Goal: Information Seeking & Learning: Find specific fact

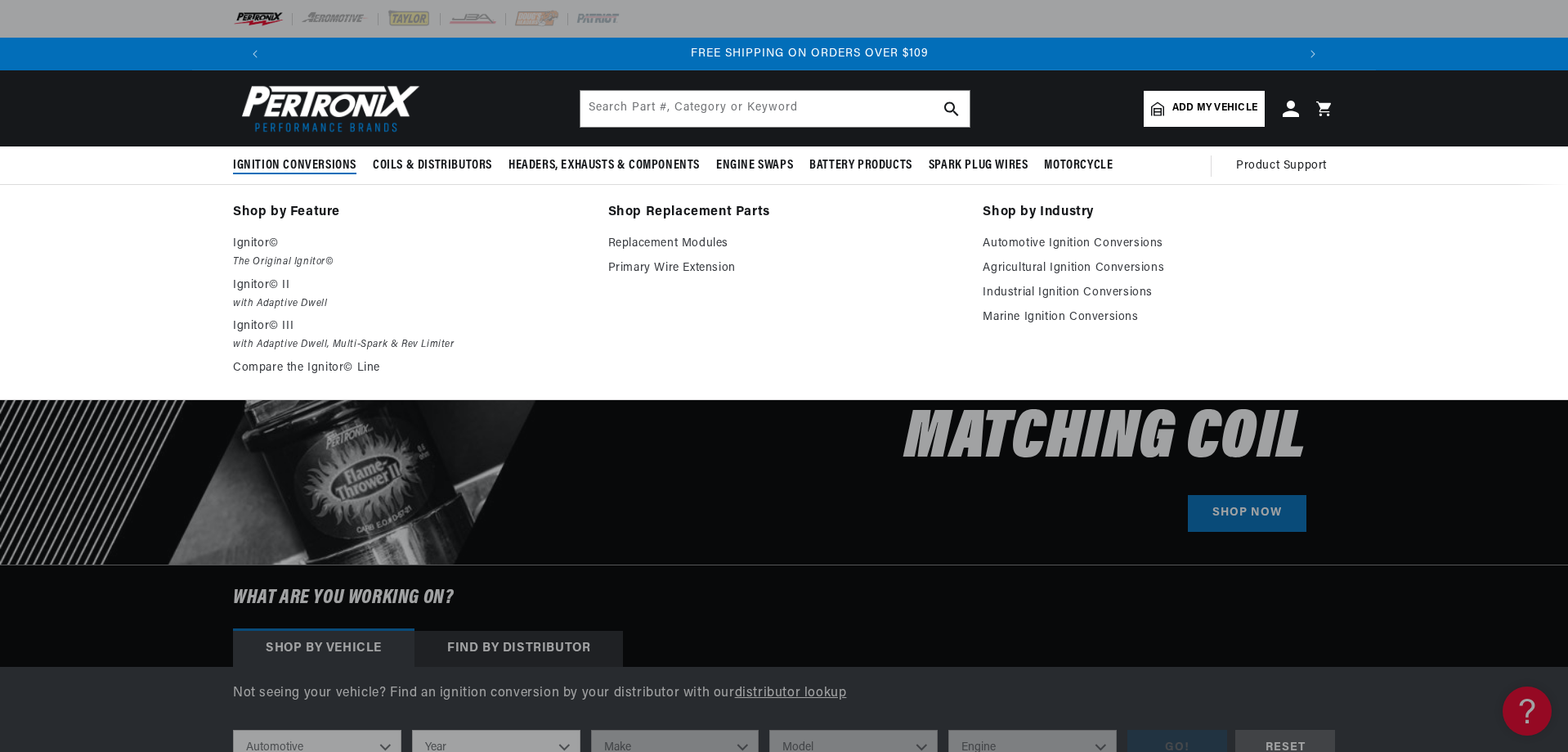
scroll to position [0, 2042]
click at [1000, 290] on link "Industrial Ignition Conversions" at bounding box center [1159, 292] width 352 height 20
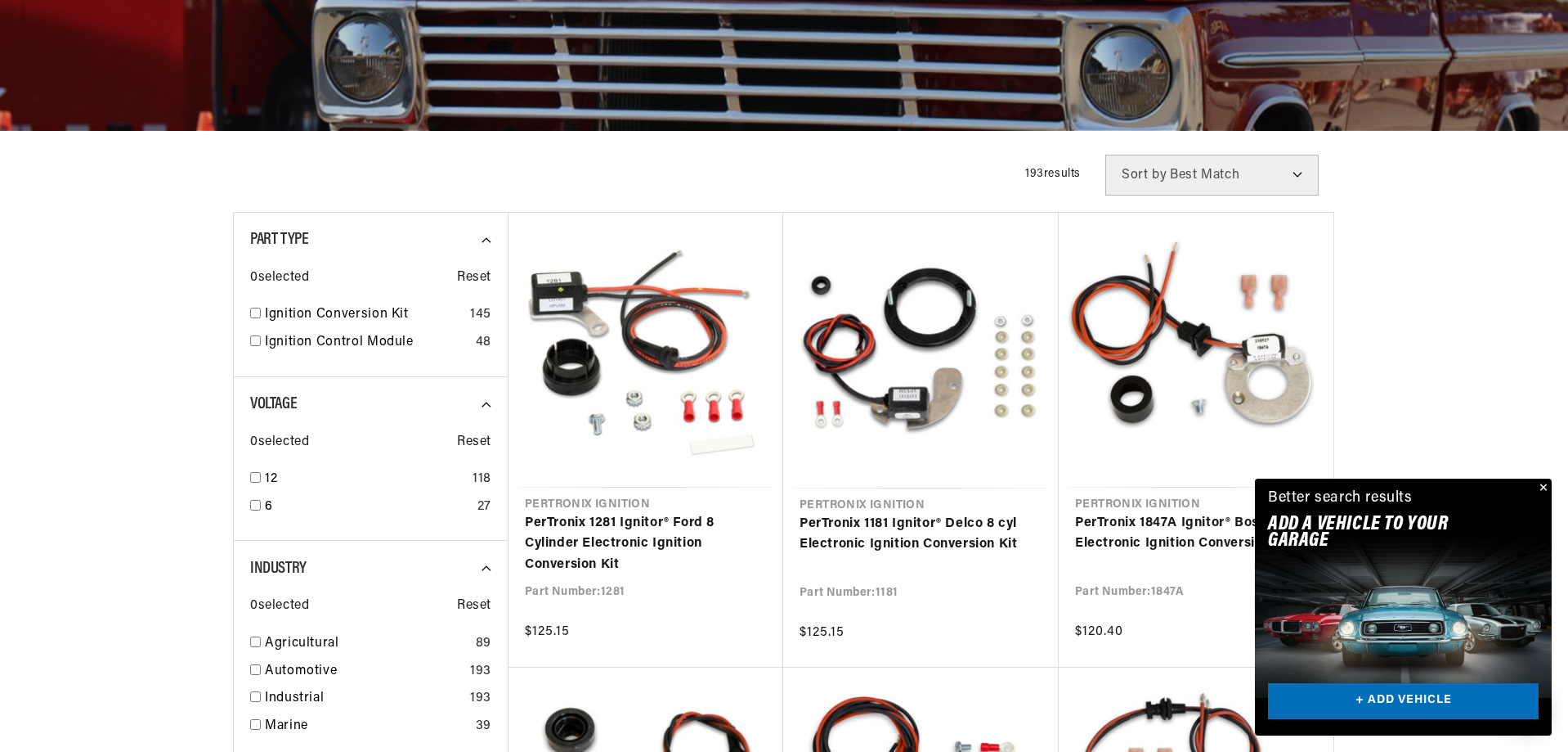
scroll to position [572, 0]
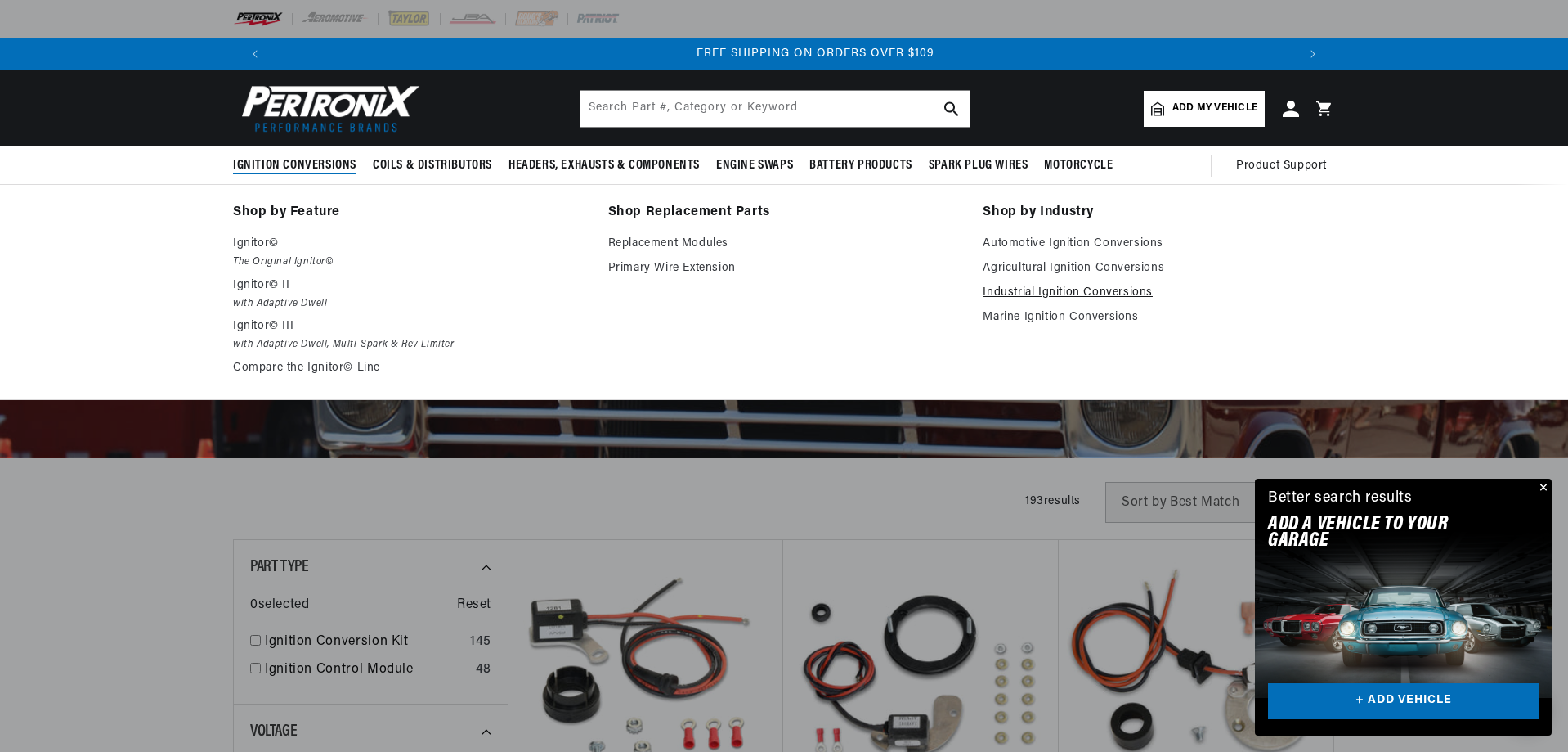
scroll to position [0, 2042]
click at [1023, 286] on link "Industrial Ignition Conversions" at bounding box center [1159, 292] width 352 height 20
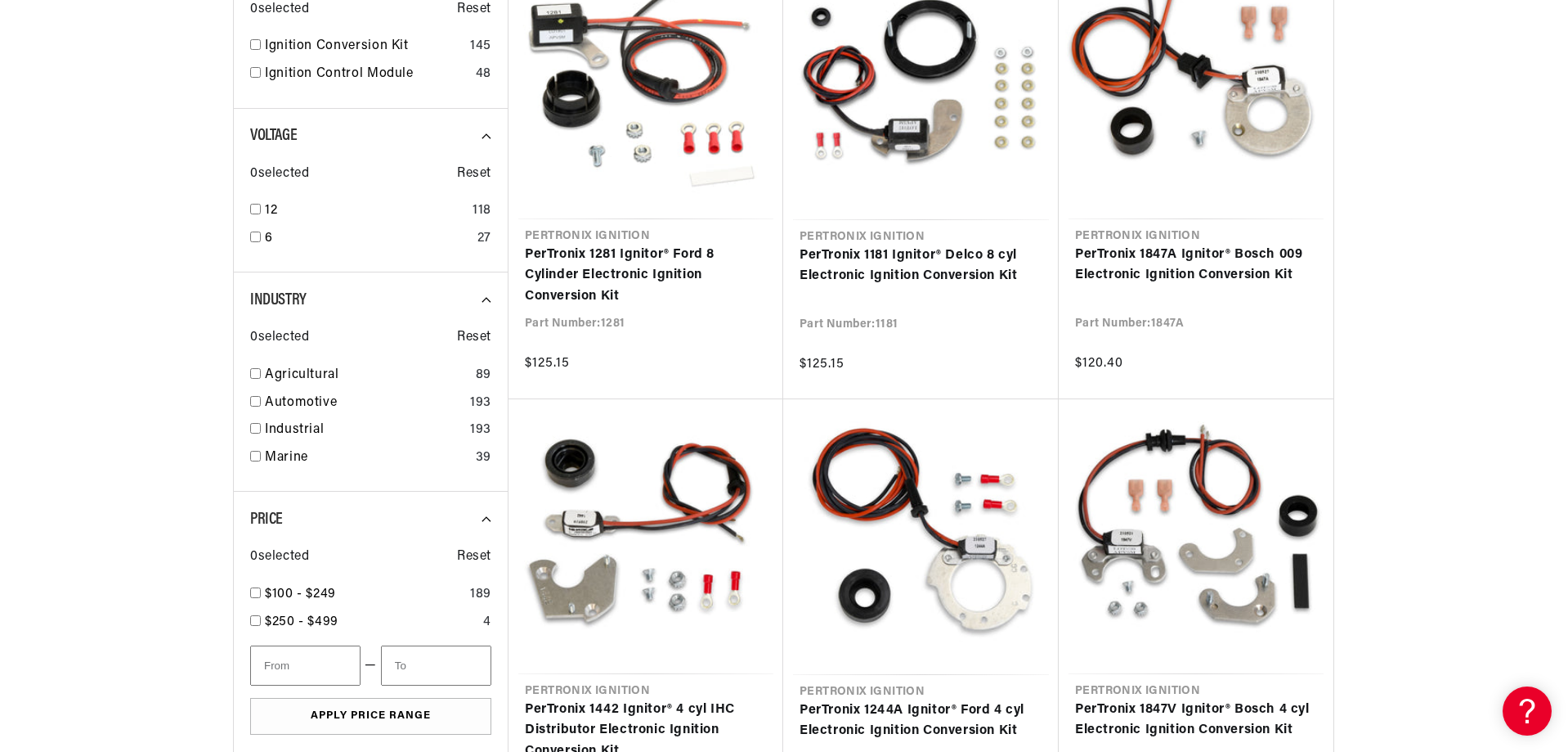
scroll to position [654, 0]
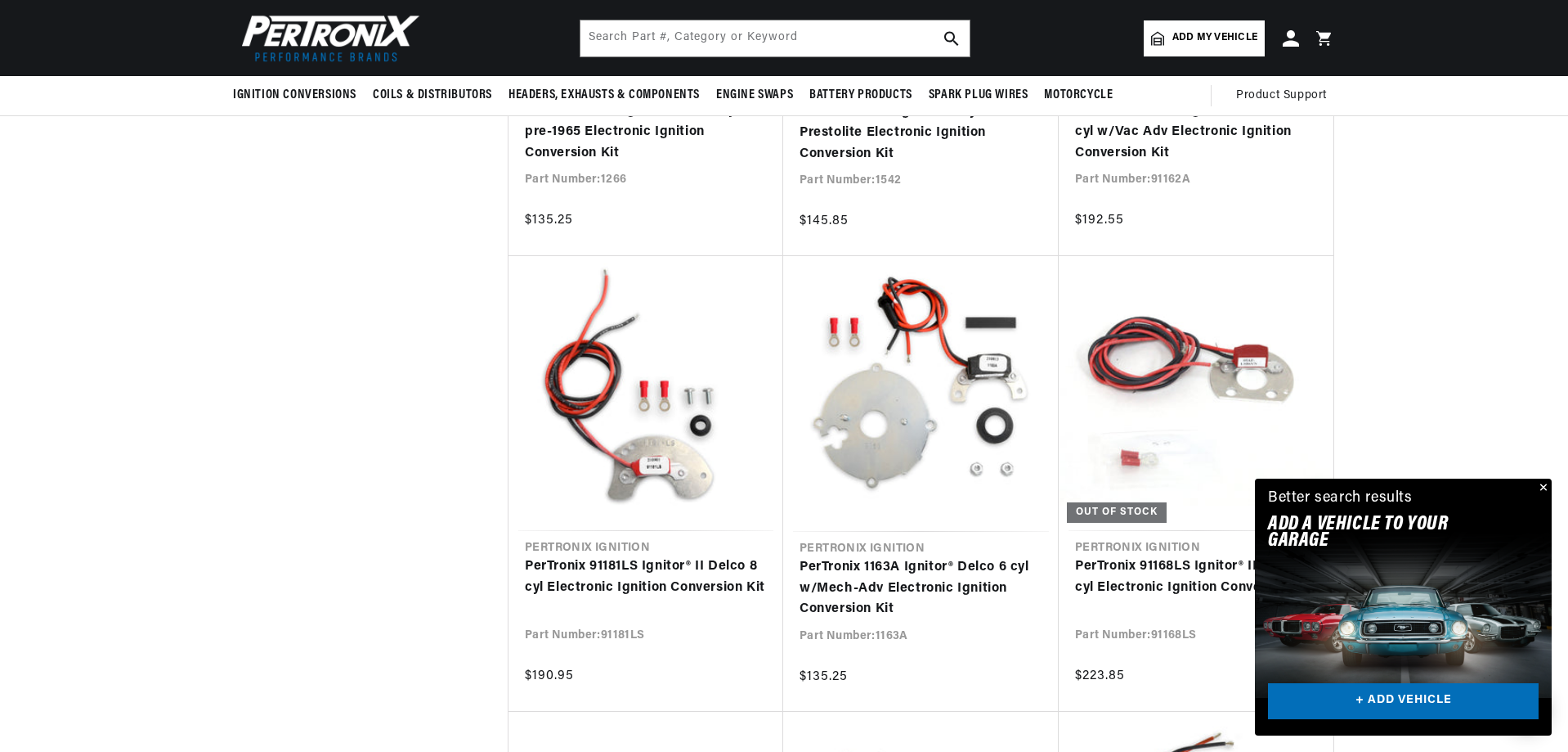
scroll to position [0, 1022]
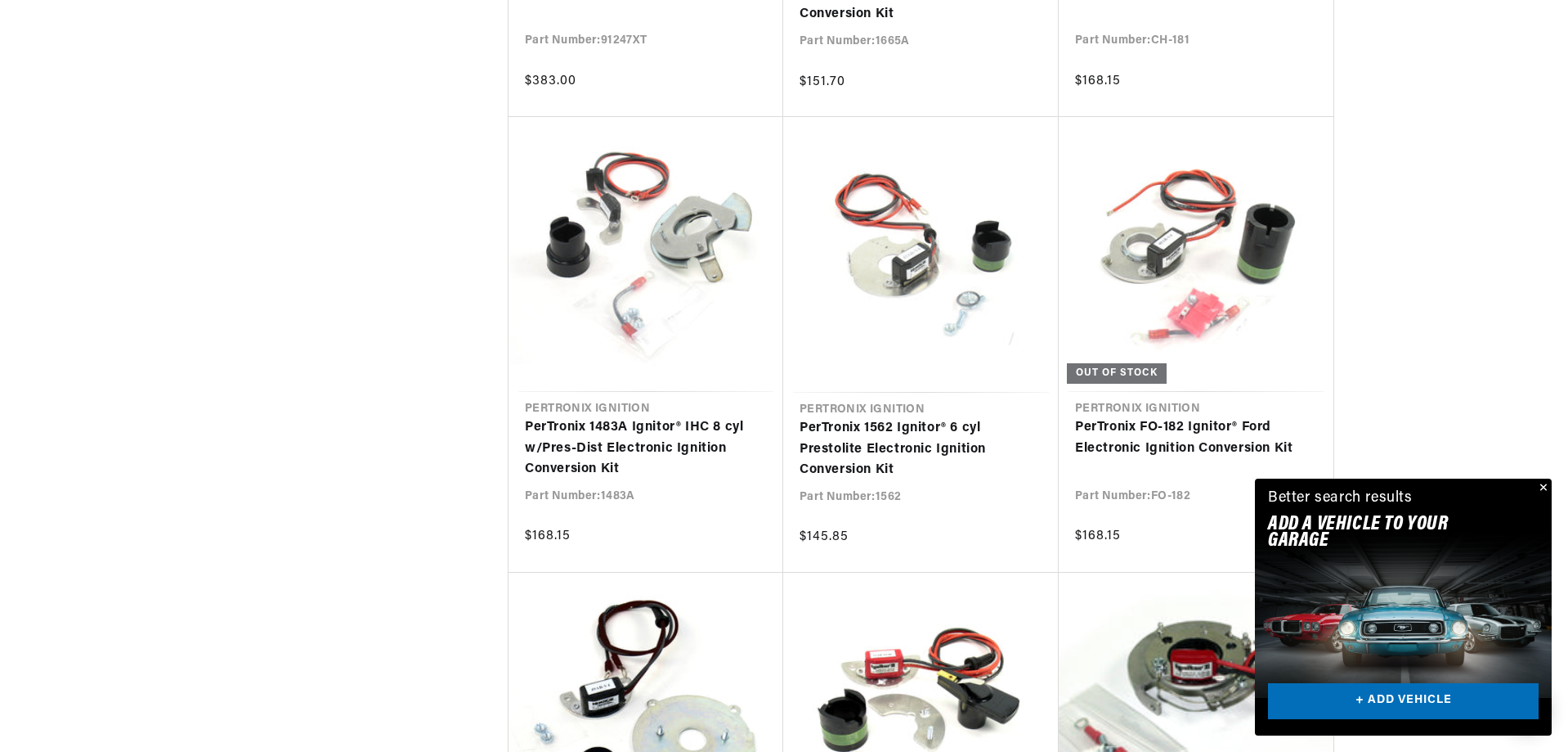
scroll to position [0, 1928]
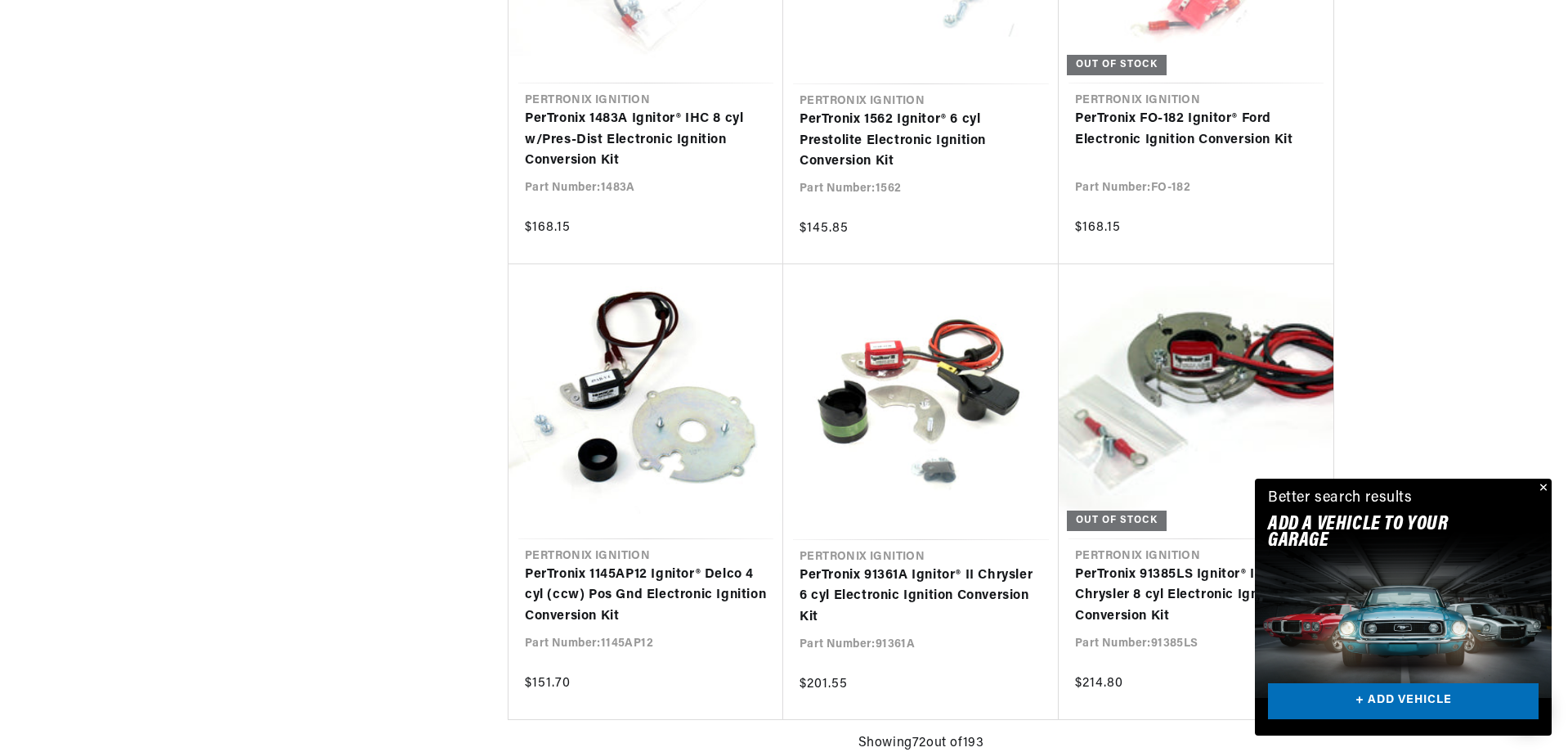
scroll to position [0, 2042]
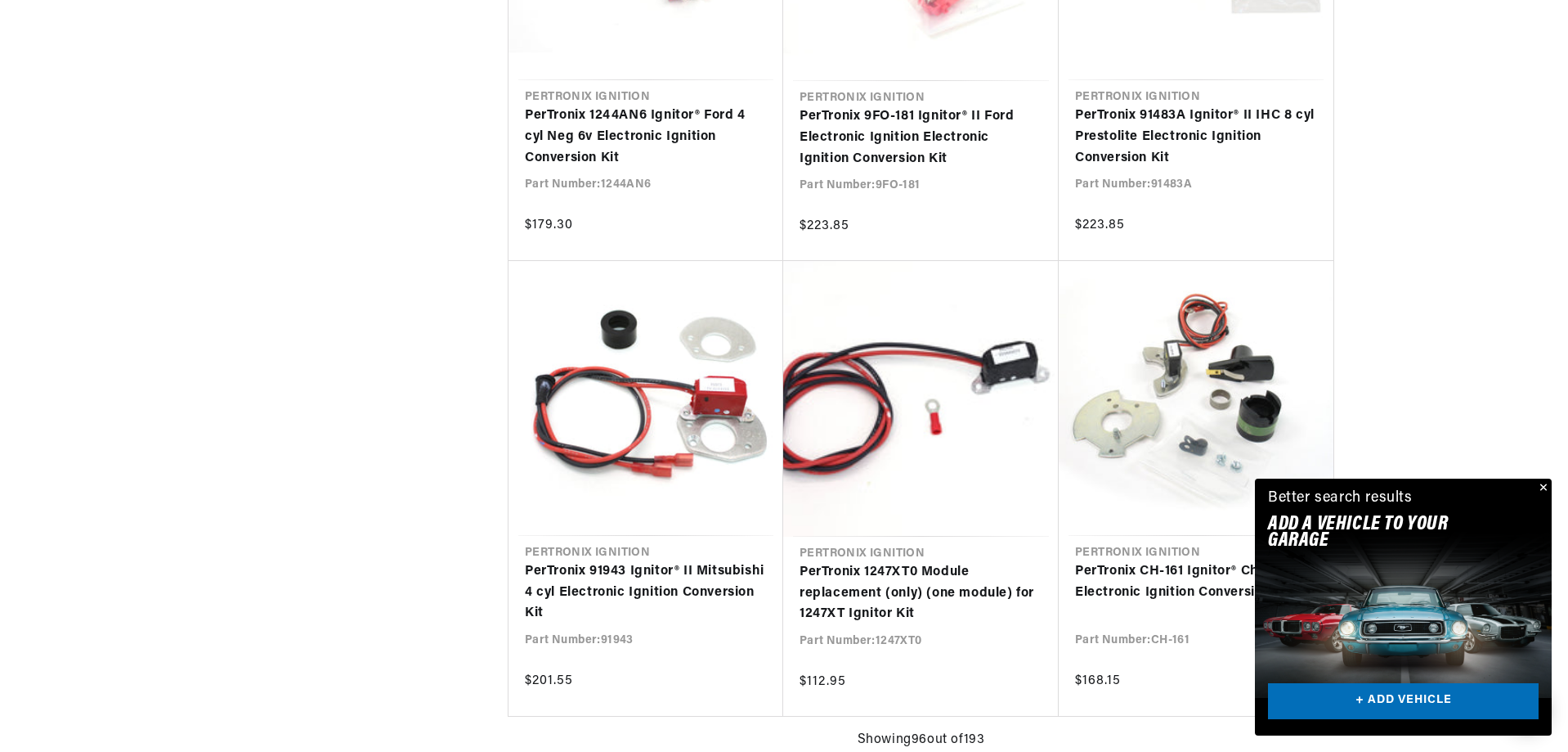
scroll to position [0, 4]
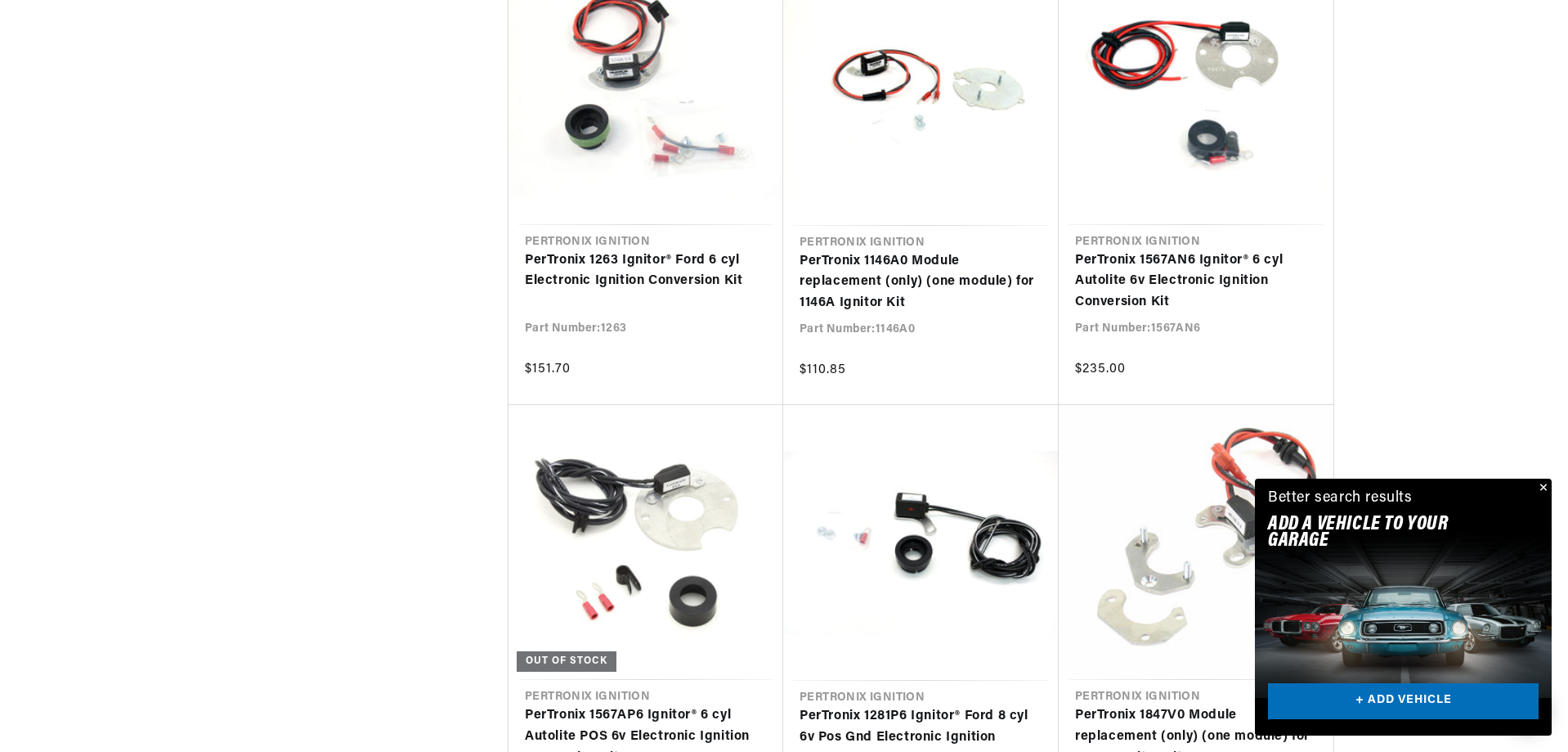
scroll to position [18148, 0]
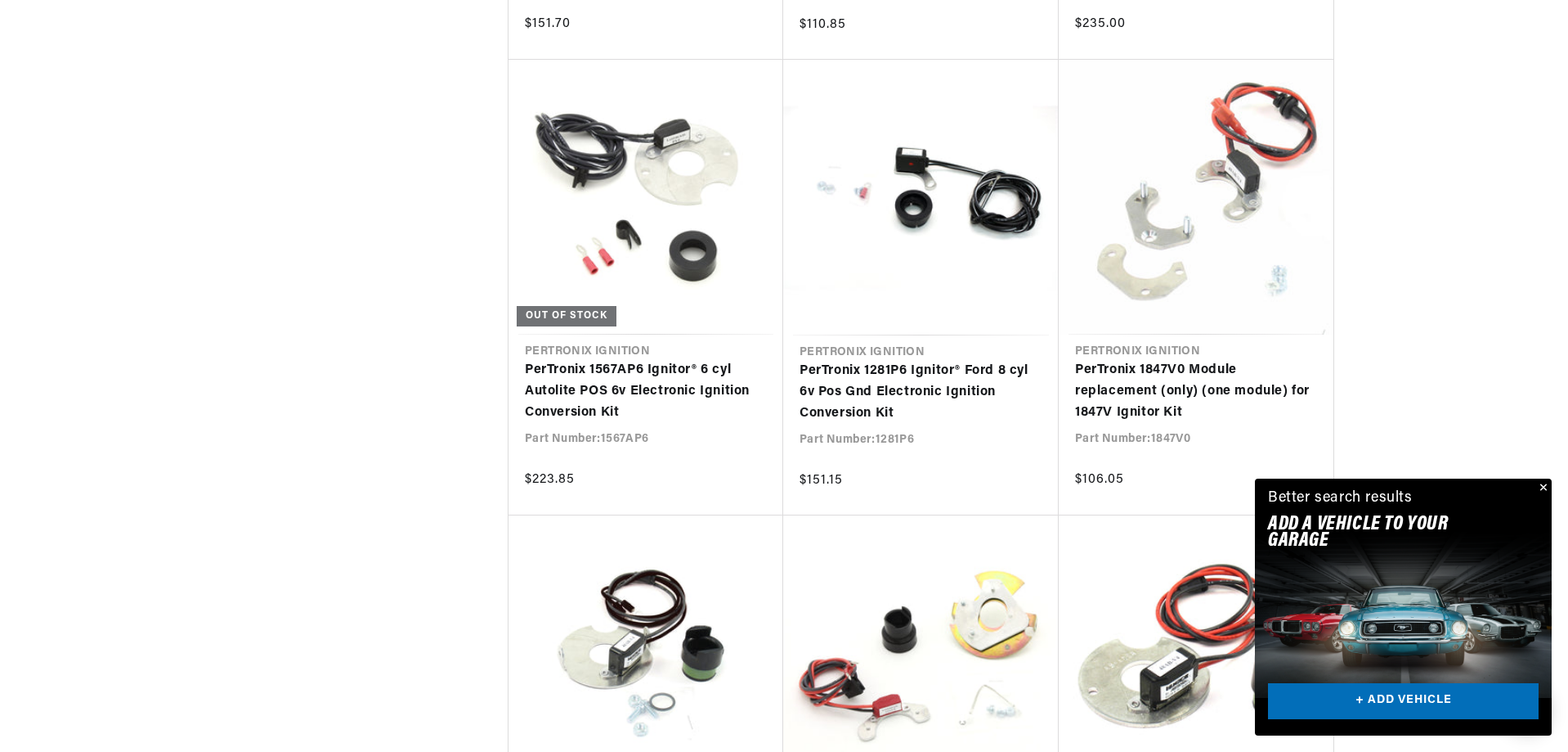
scroll to position [0, 1022]
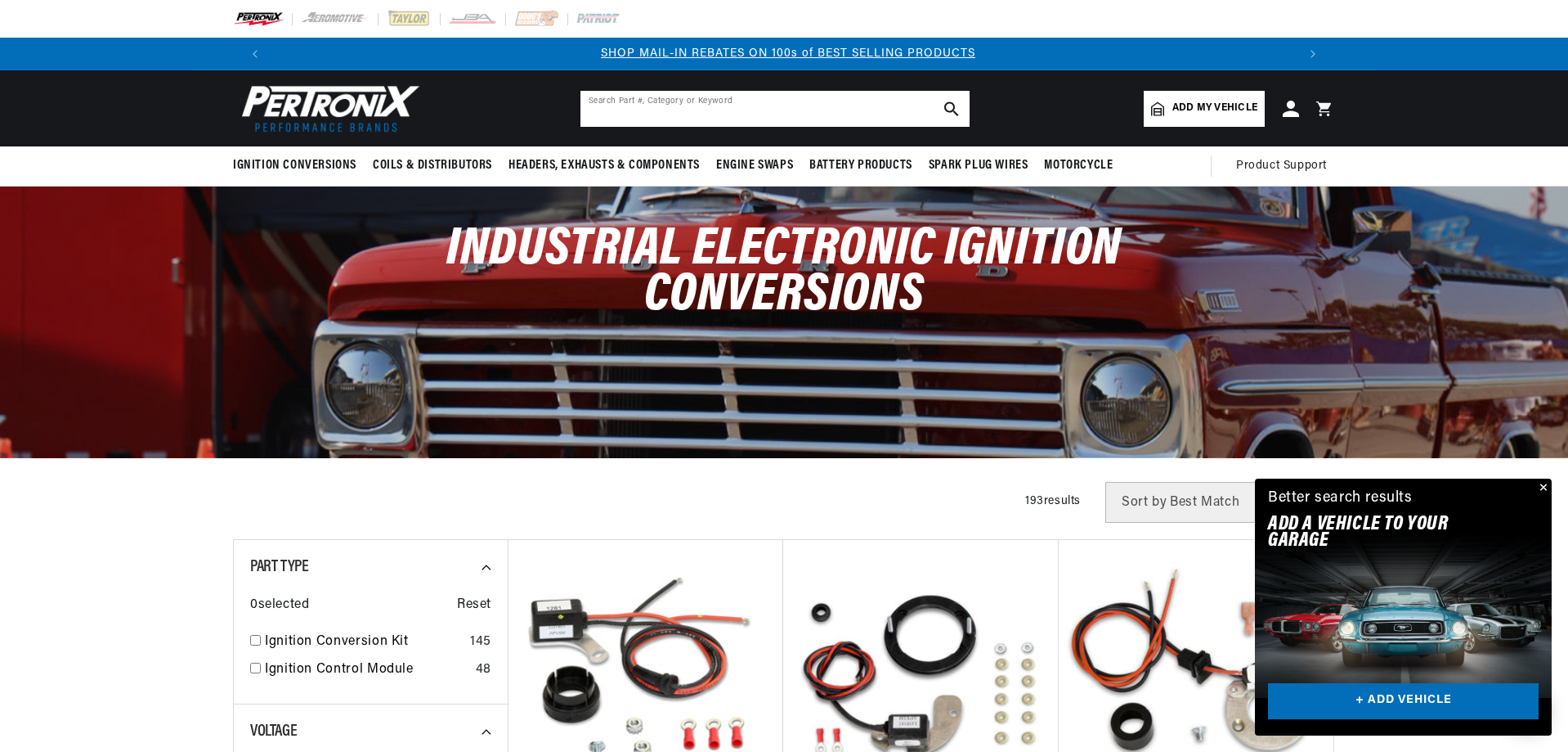
click at [619, 107] on input "text" at bounding box center [775, 109] width 389 height 36
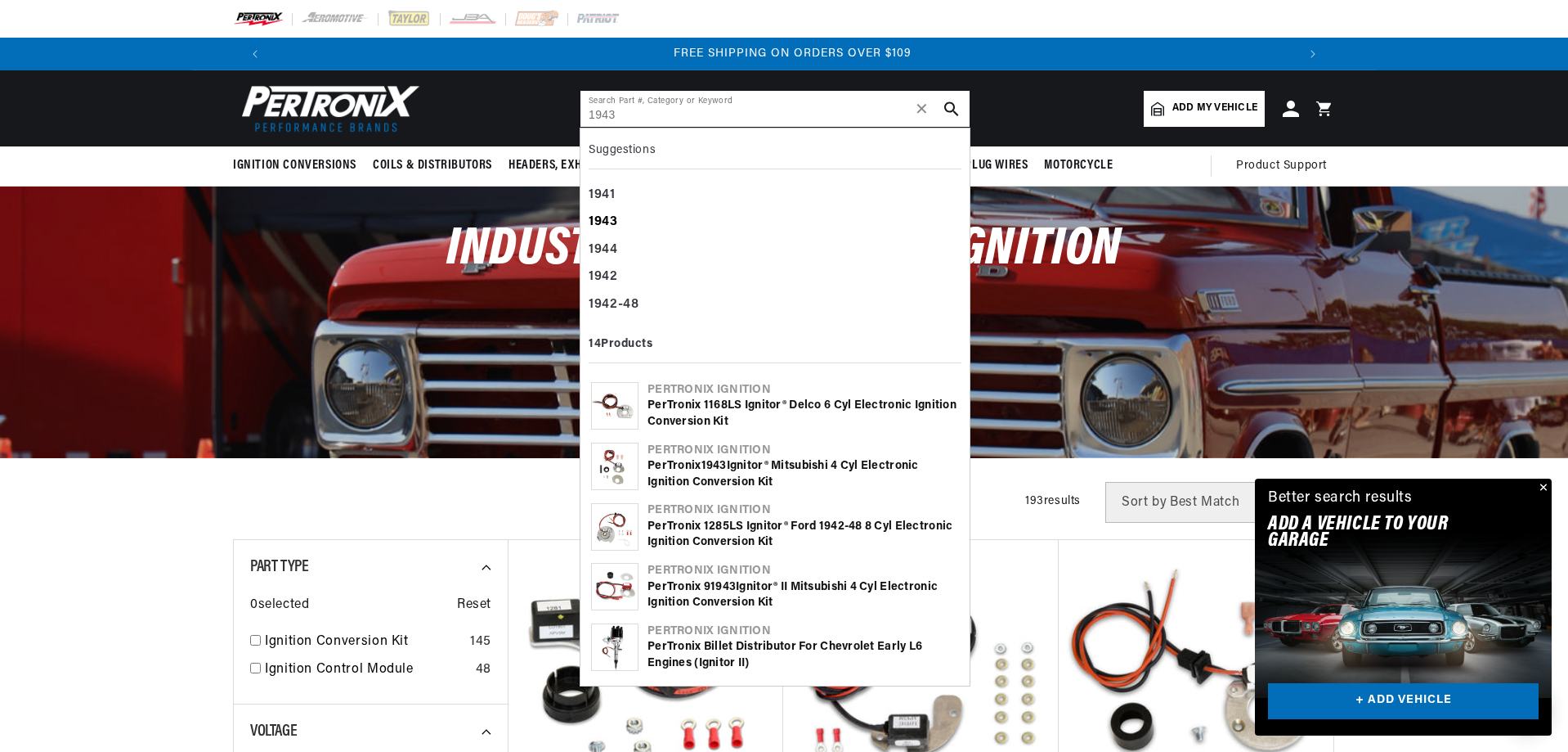
type input "1943"
click at [632, 214] on div "1943" at bounding box center [775, 223] width 373 height 28
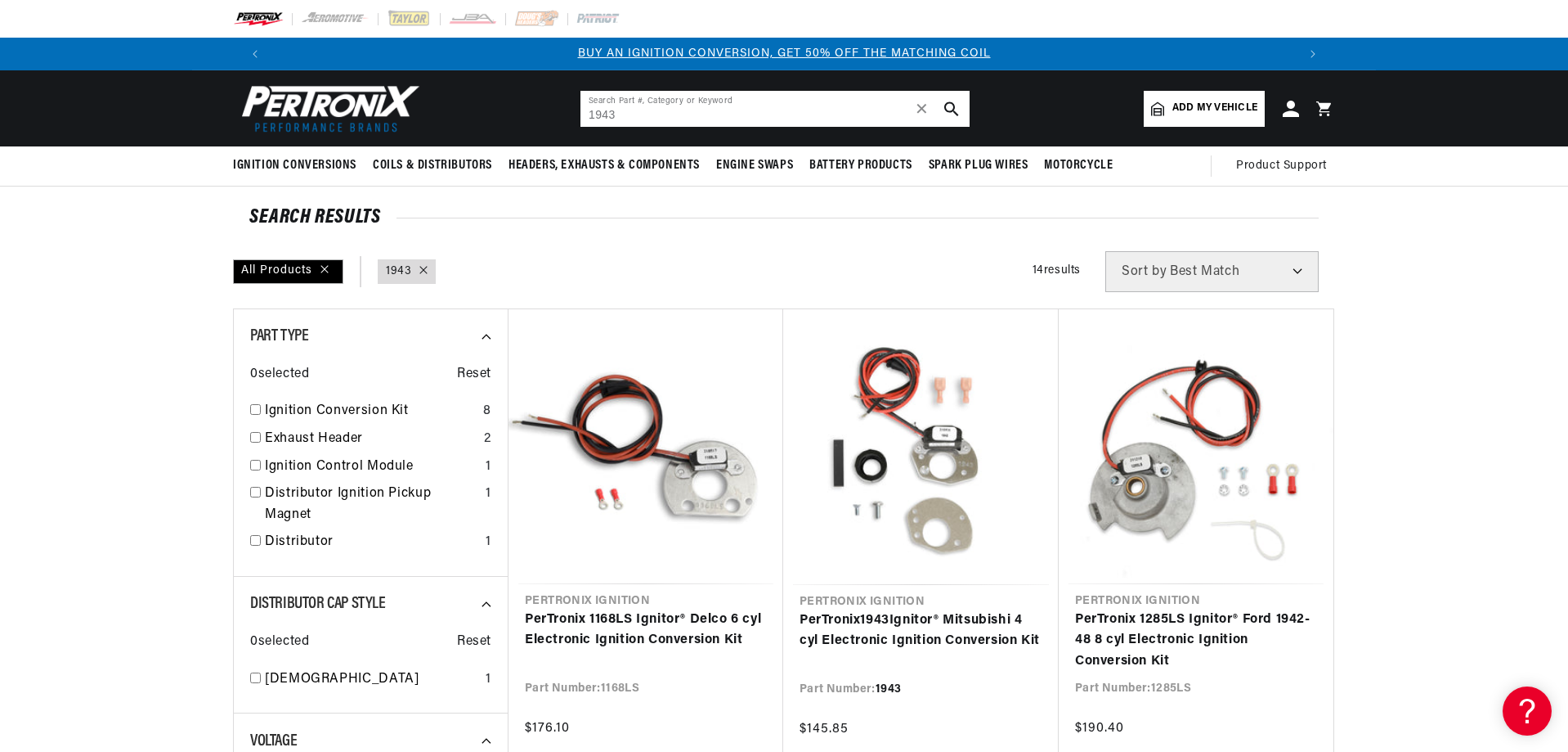
click at [644, 119] on input "1943" at bounding box center [775, 109] width 389 height 36
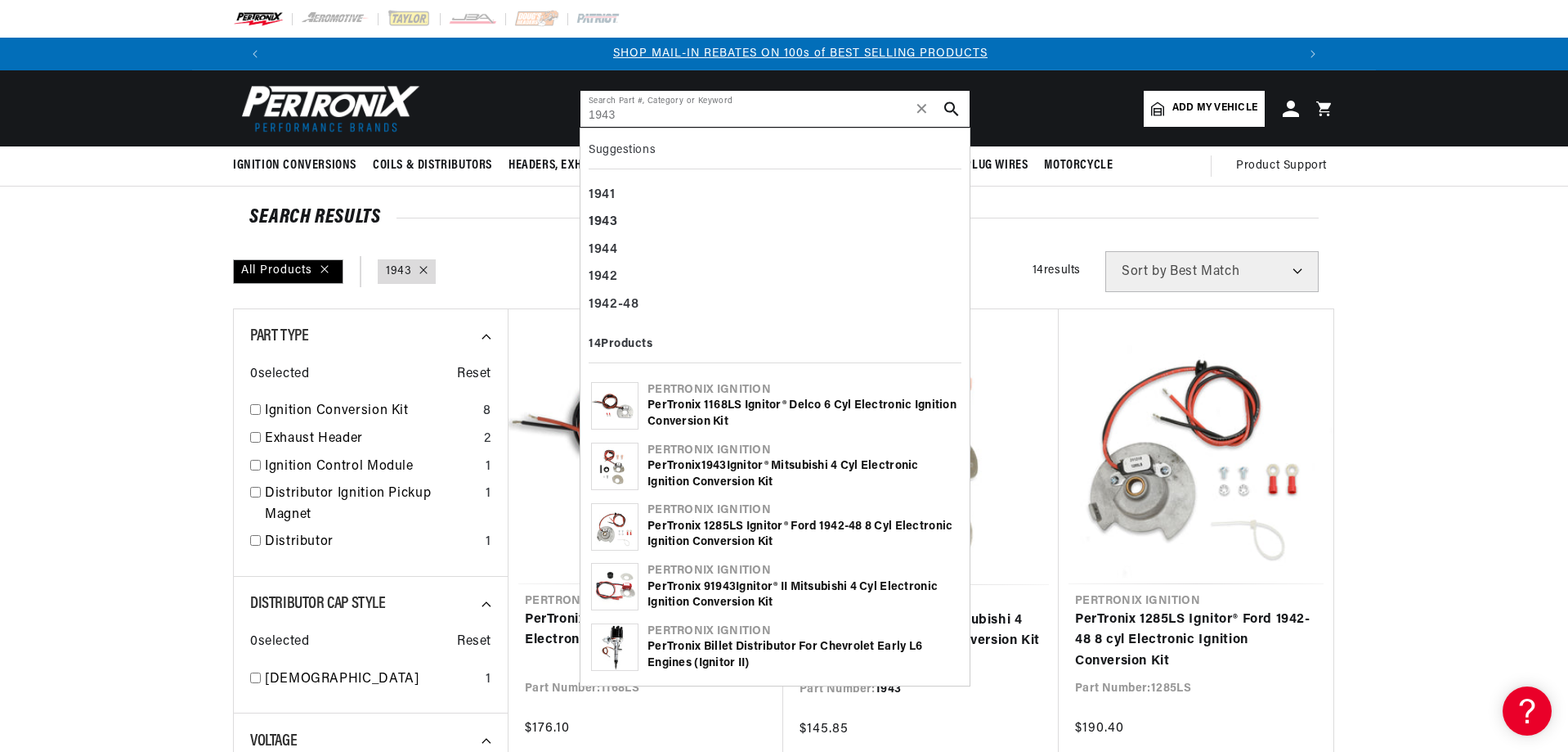
scroll to position [0, 1022]
click at [588, 114] on input "1943" at bounding box center [775, 109] width 389 height 36
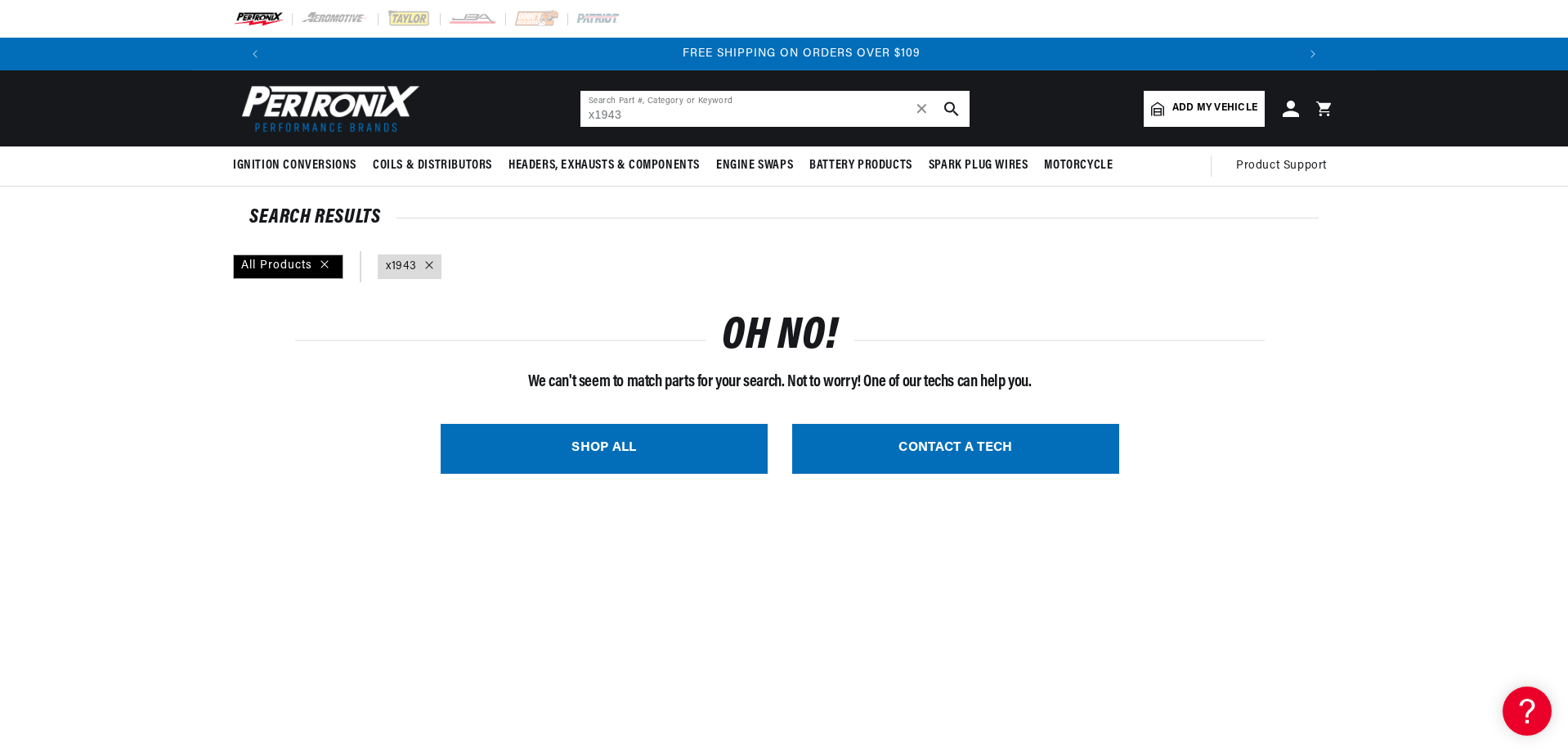
scroll to position [0, 2042]
click at [597, 109] on input "x1943" at bounding box center [775, 109] width 389 height 36
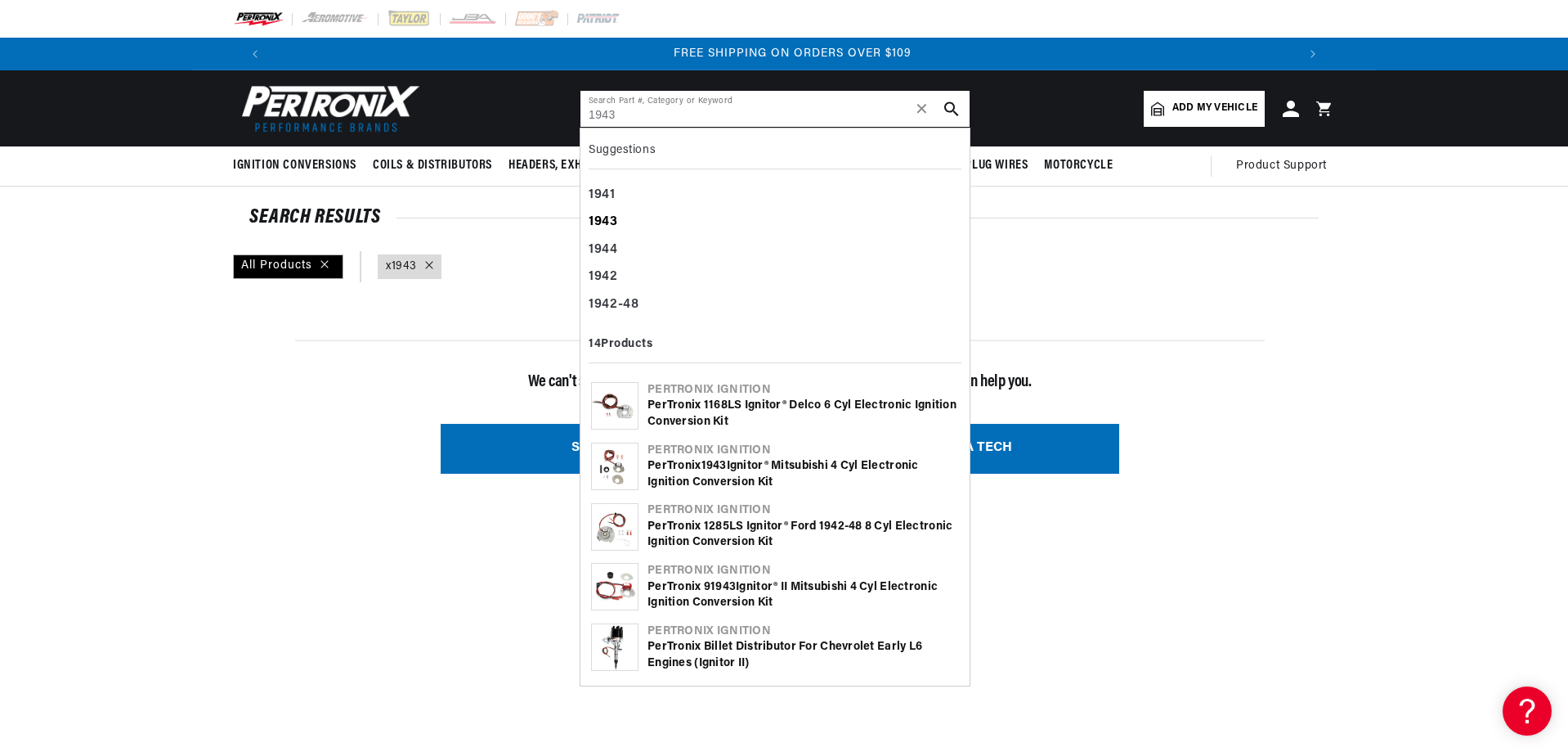
type input "1943"
click at [607, 211] on div "1943" at bounding box center [775, 223] width 373 height 28
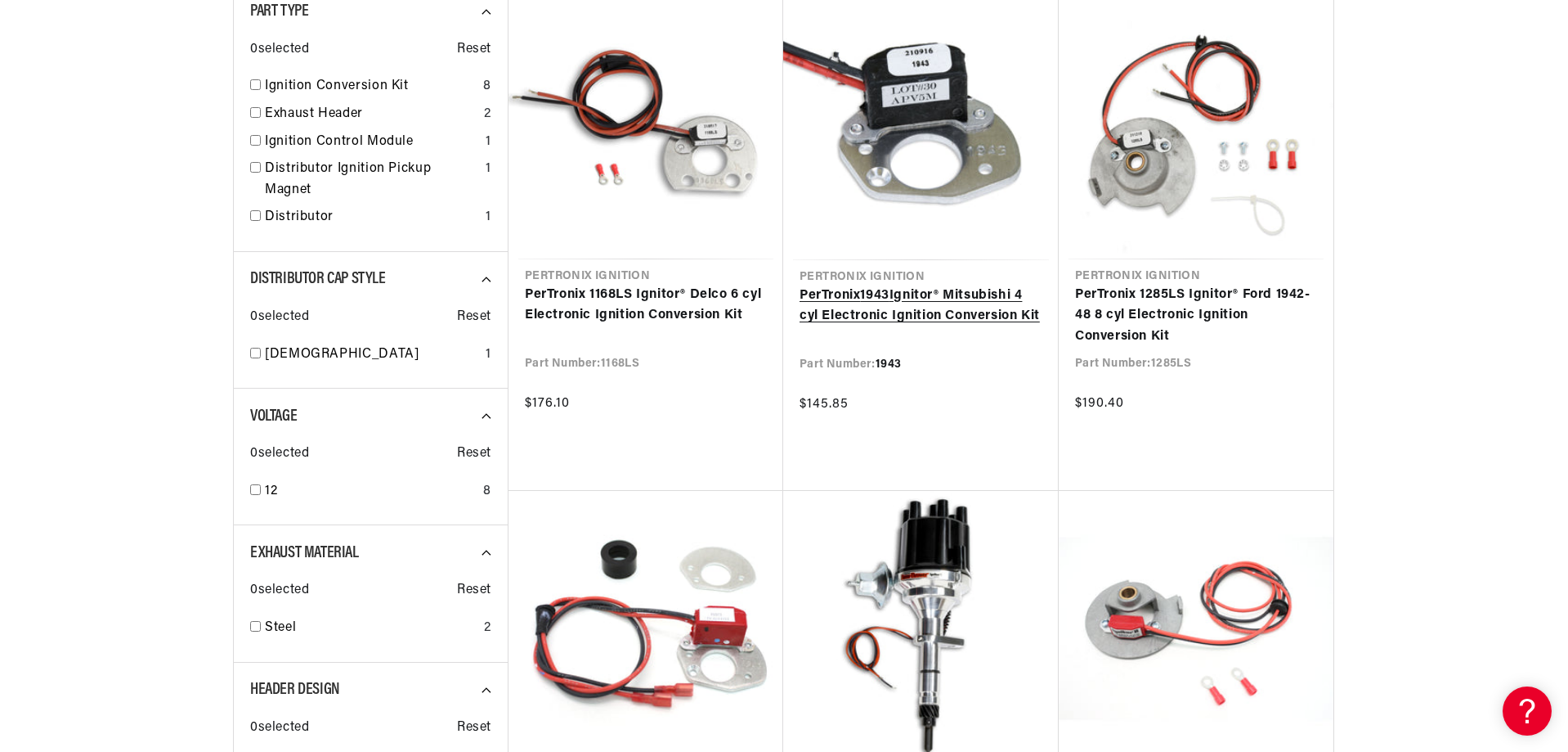
scroll to position [327, 0]
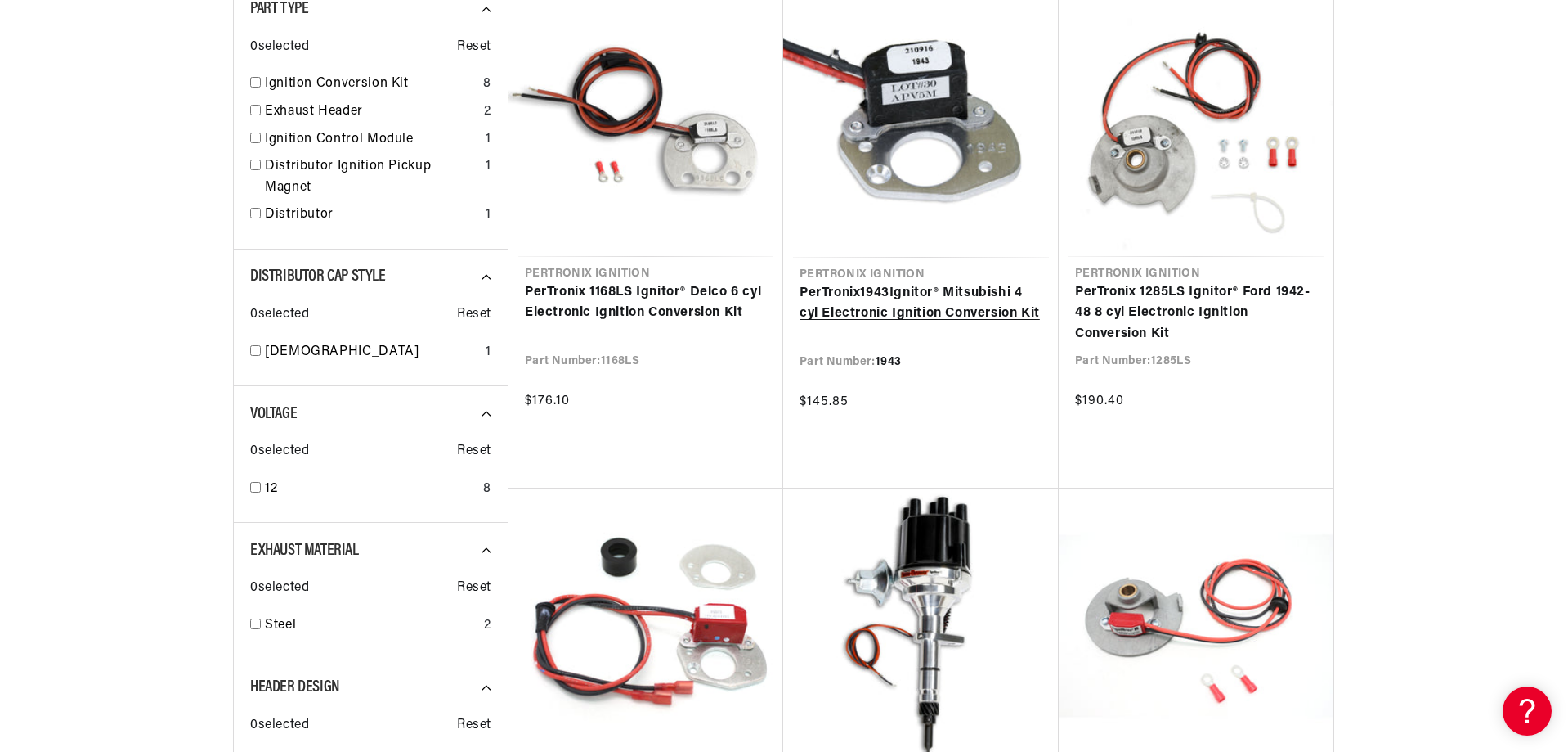
click at [925, 290] on link "PerTronix 1943 Ignitor® Mitsubishi 4 cyl Electronic Ignition Conversion Kit" at bounding box center [921, 303] width 243 height 42
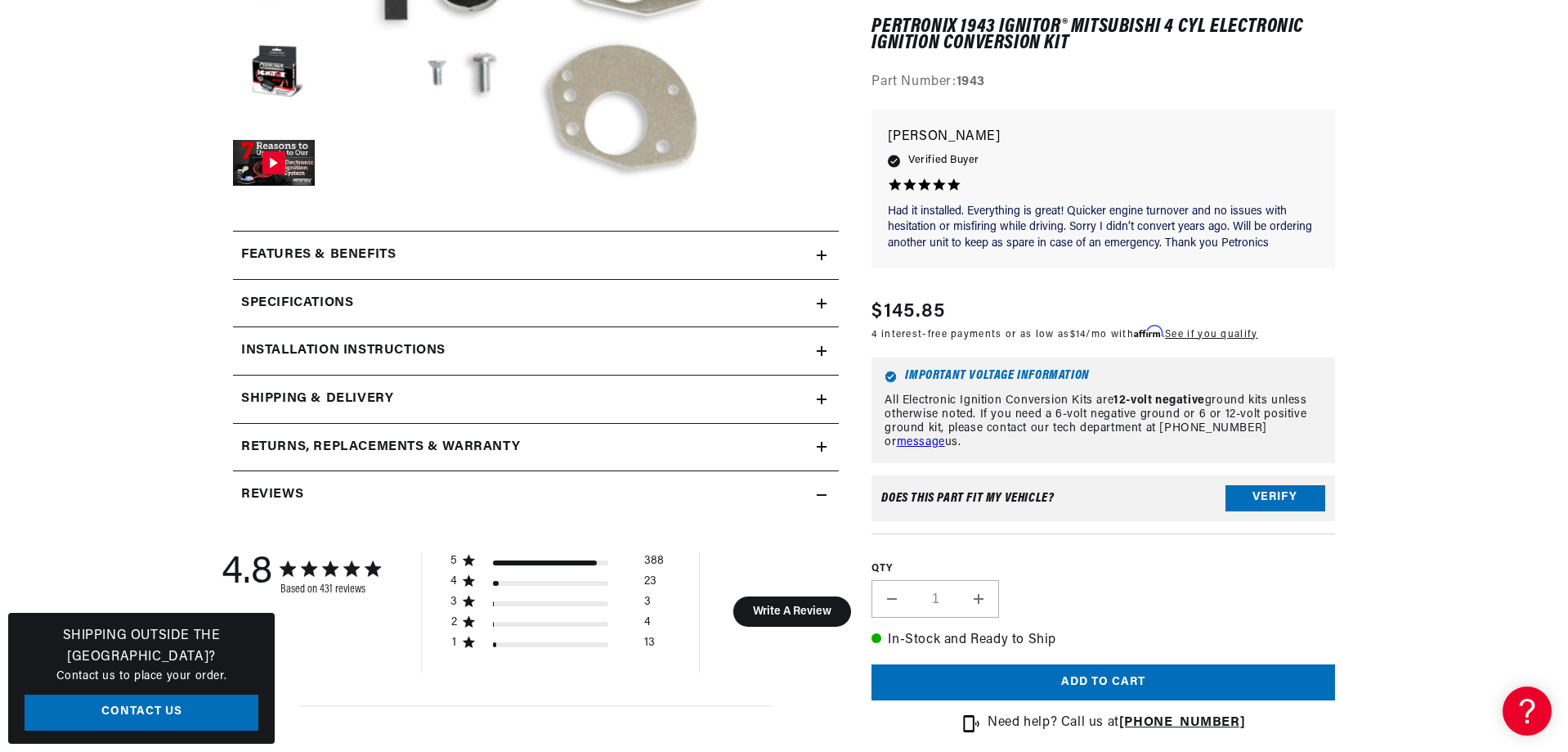
scroll to position [0, 1022]
click at [307, 296] on h2 "Specifications" at bounding box center [297, 303] width 112 height 21
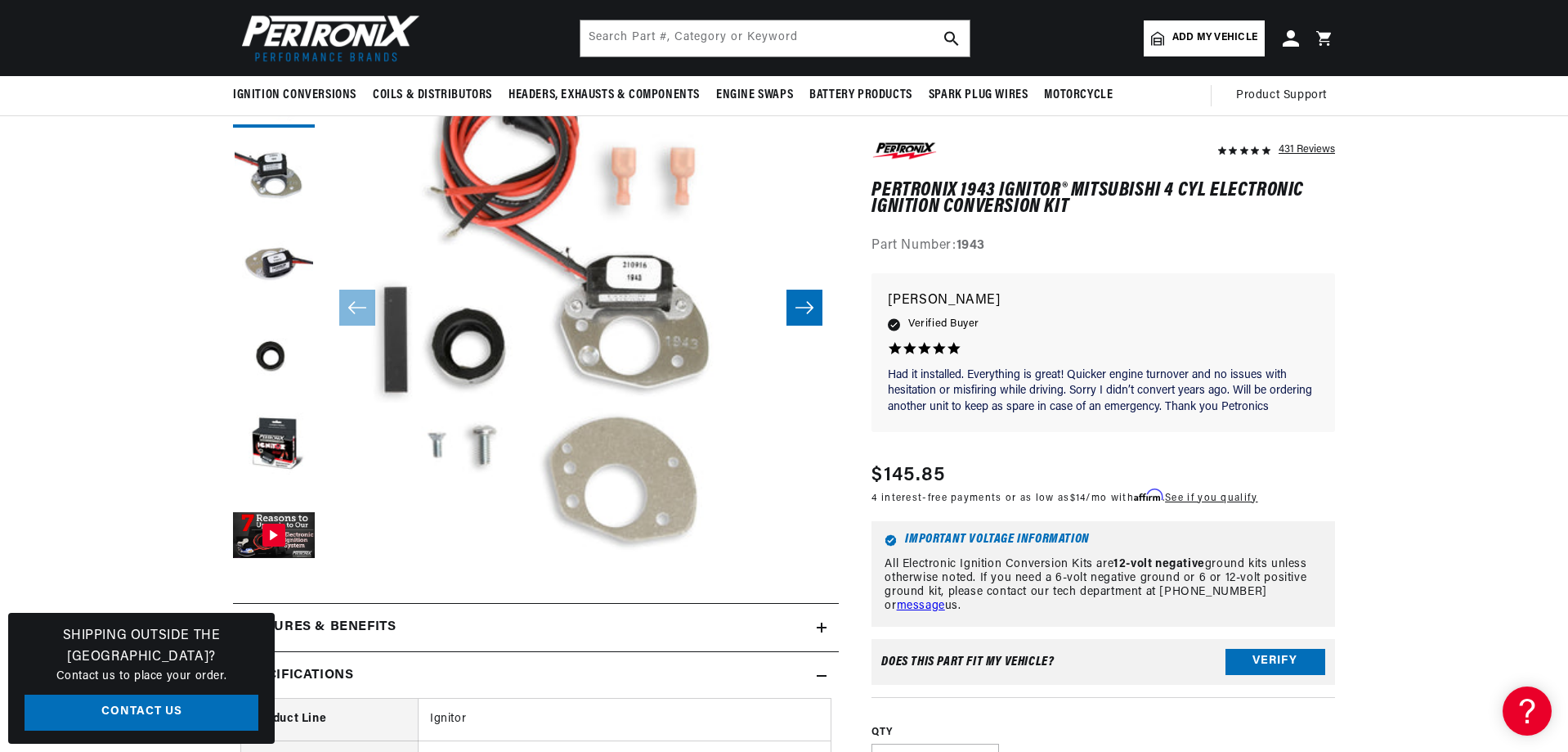
scroll to position [82, 0]
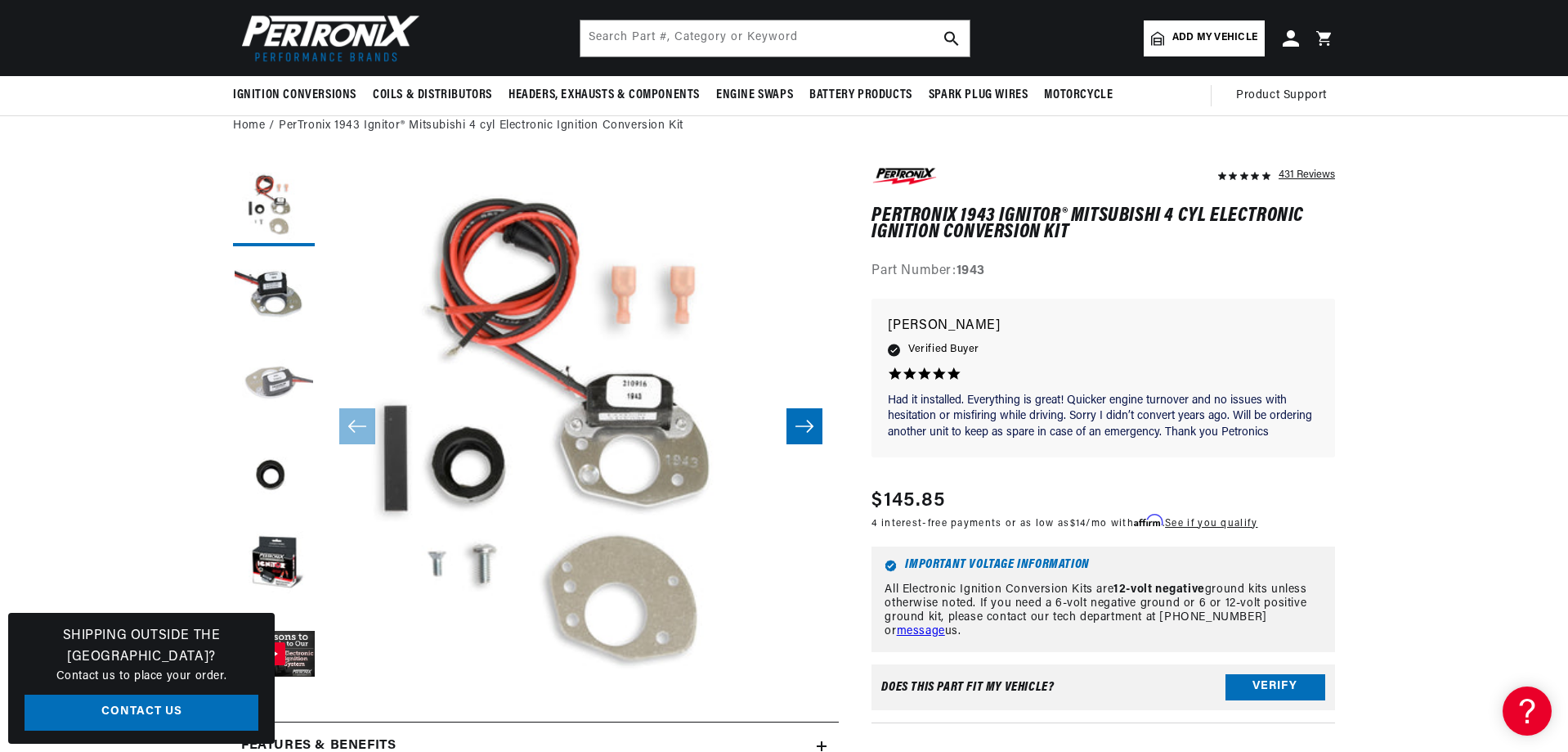
click at [279, 375] on button "Load image 3 in gallery view" at bounding box center [273, 385] width 82 height 82
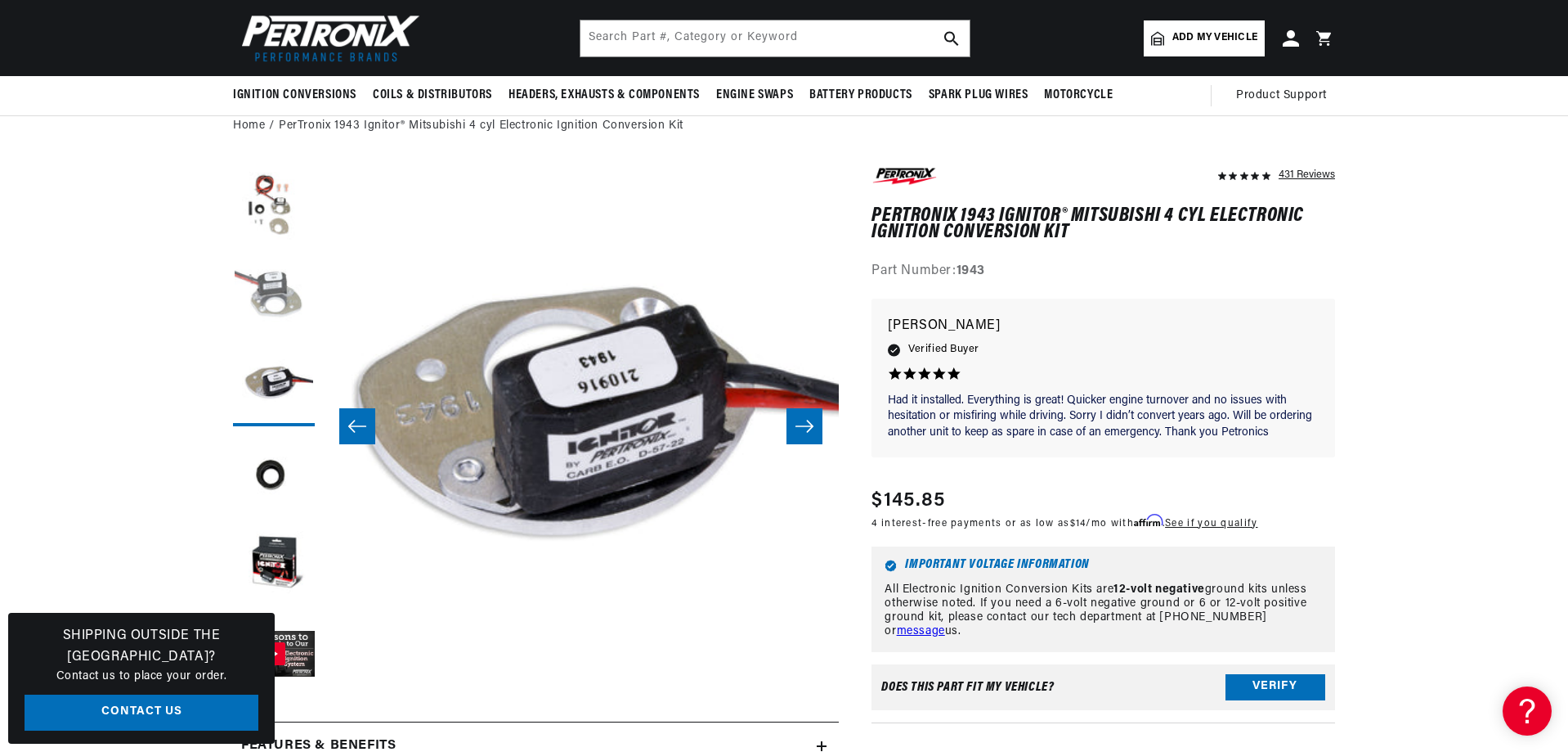
scroll to position [0, 0]
click at [267, 278] on button "Load image 2 in gallery view" at bounding box center [273, 295] width 82 height 82
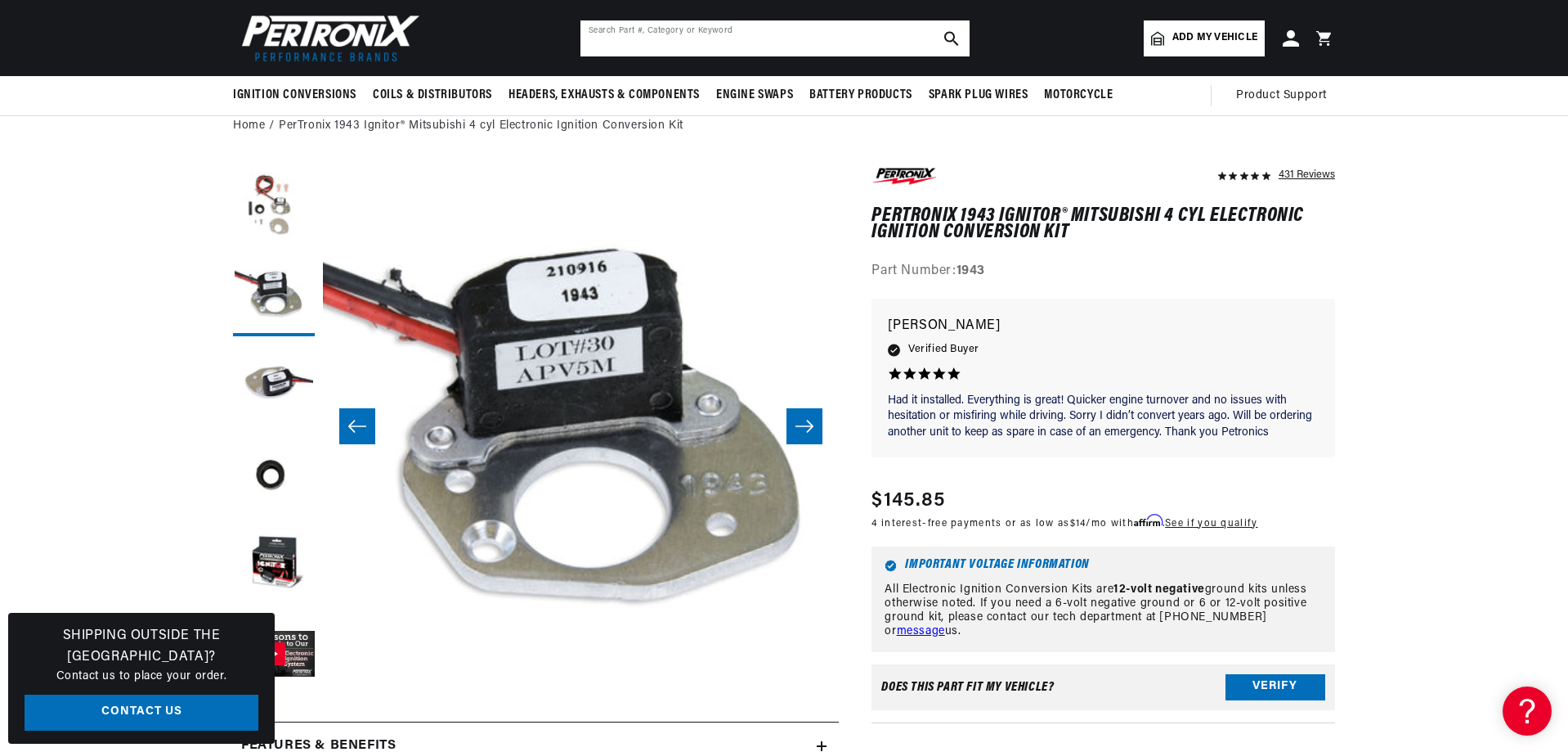
click at [630, 42] on input "text" at bounding box center [775, 39] width 389 height 36
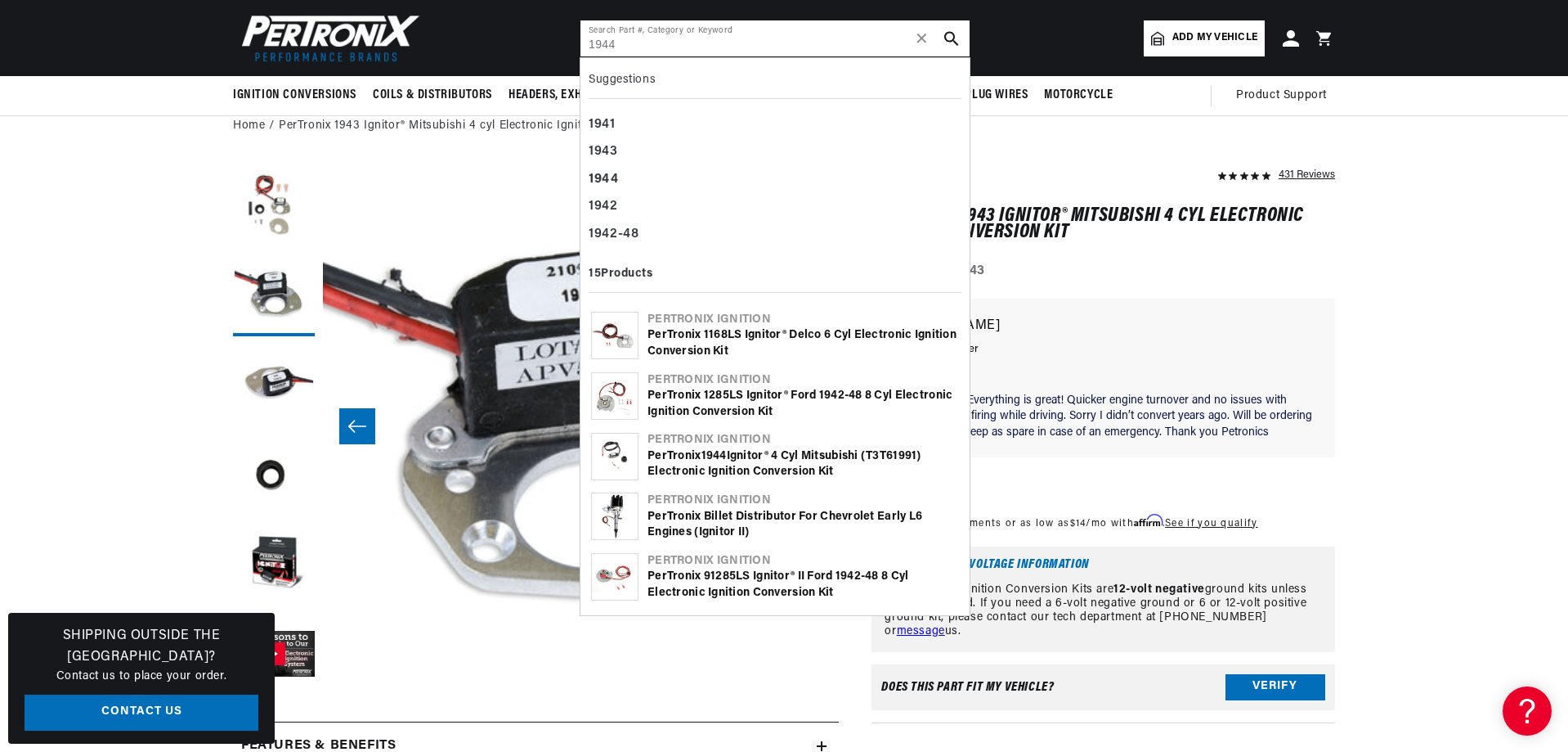
scroll to position [0, 1022]
type input "1944"
click at [619, 168] on div "1944" at bounding box center [775, 180] width 373 height 28
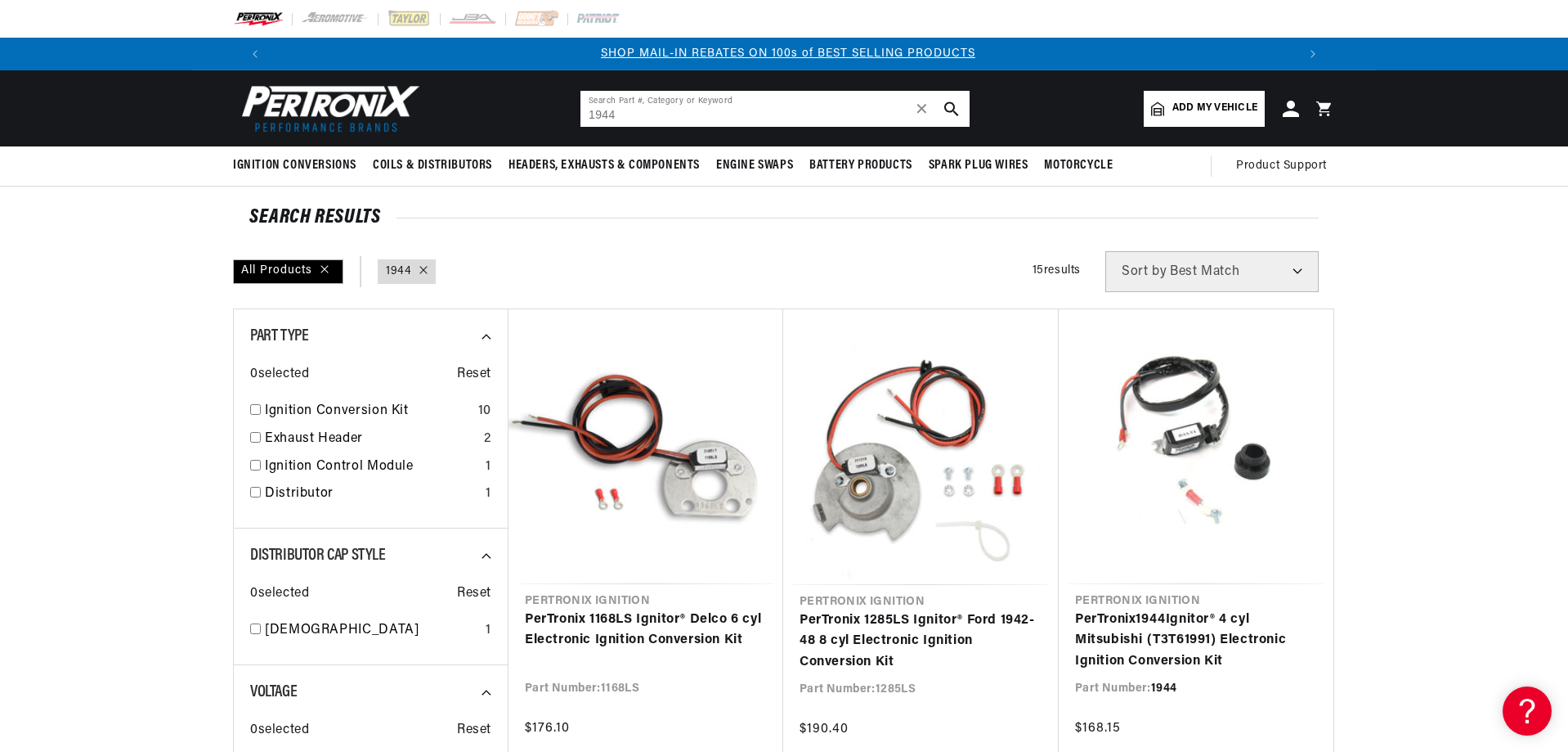
click at [625, 110] on input "1944" at bounding box center [775, 109] width 389 height 36
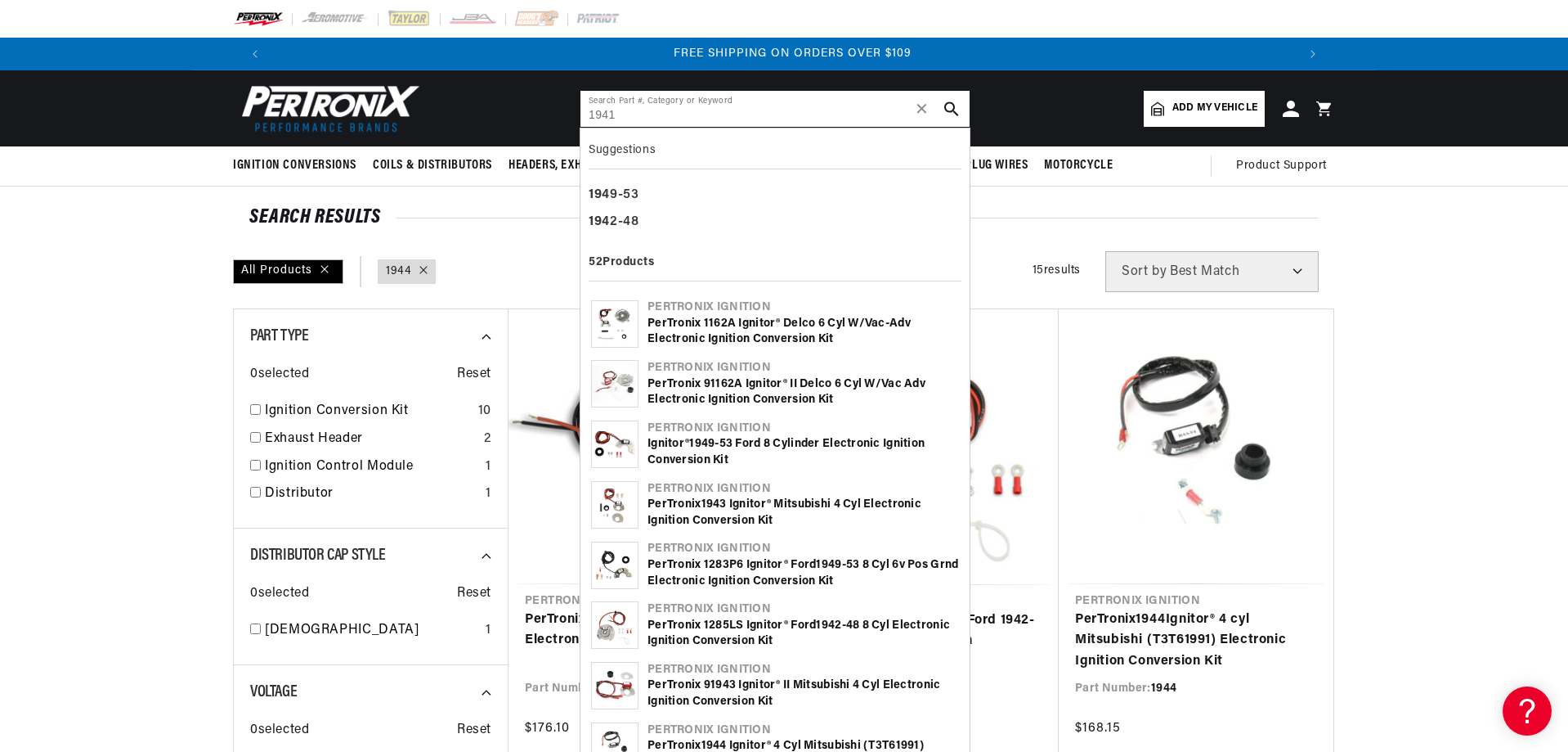
type input "1941"
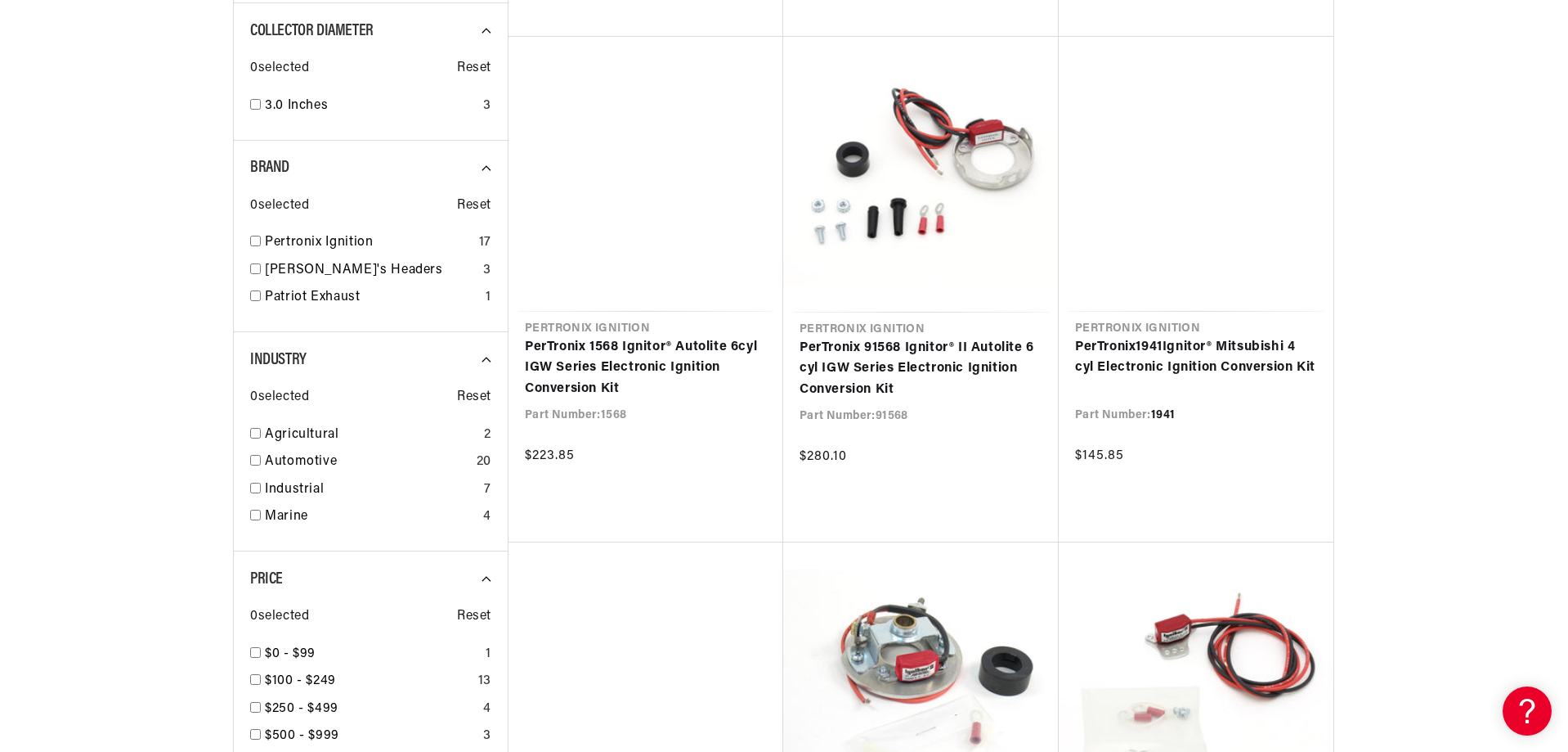
scroll to position [1472, 0]
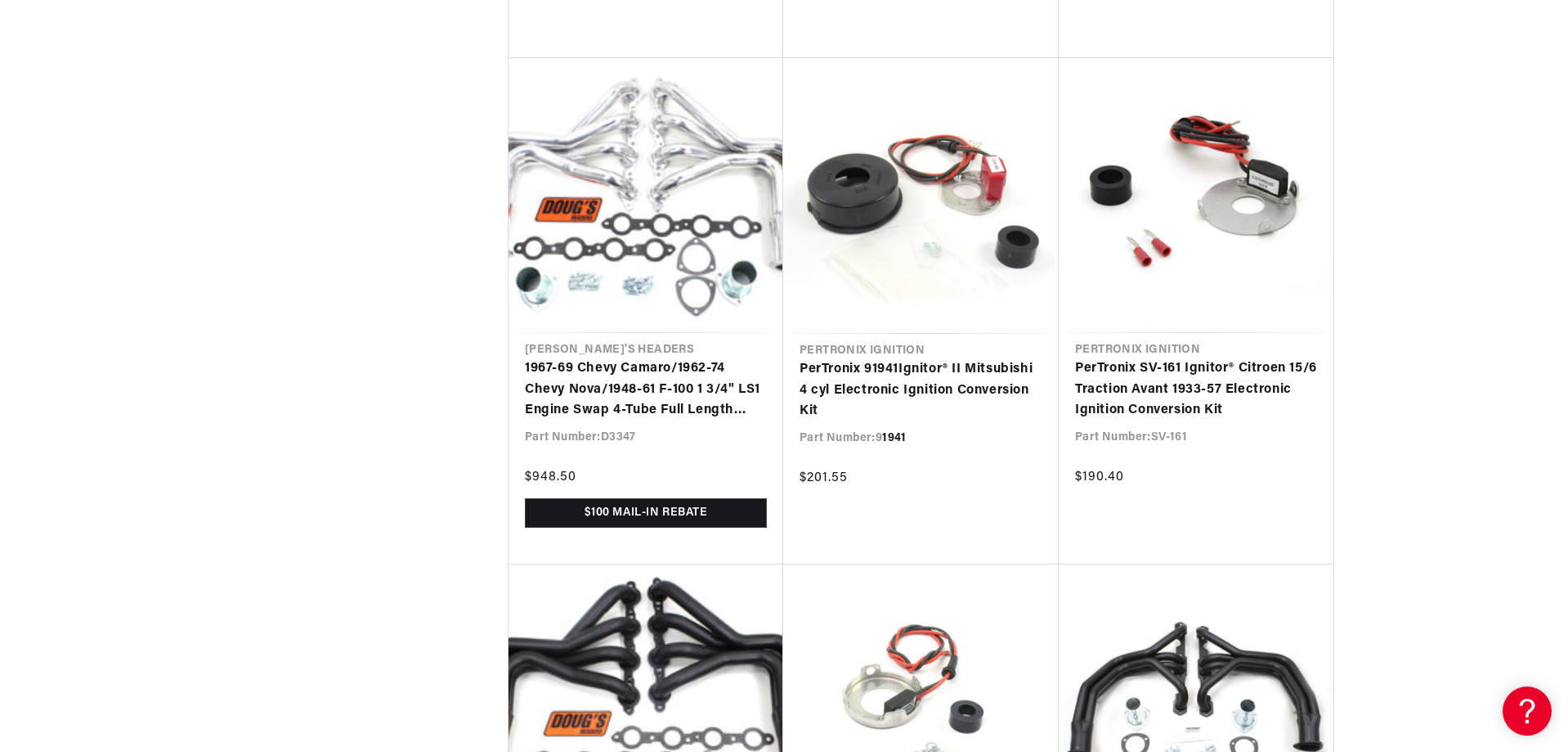
scroll to position [2863, 0]
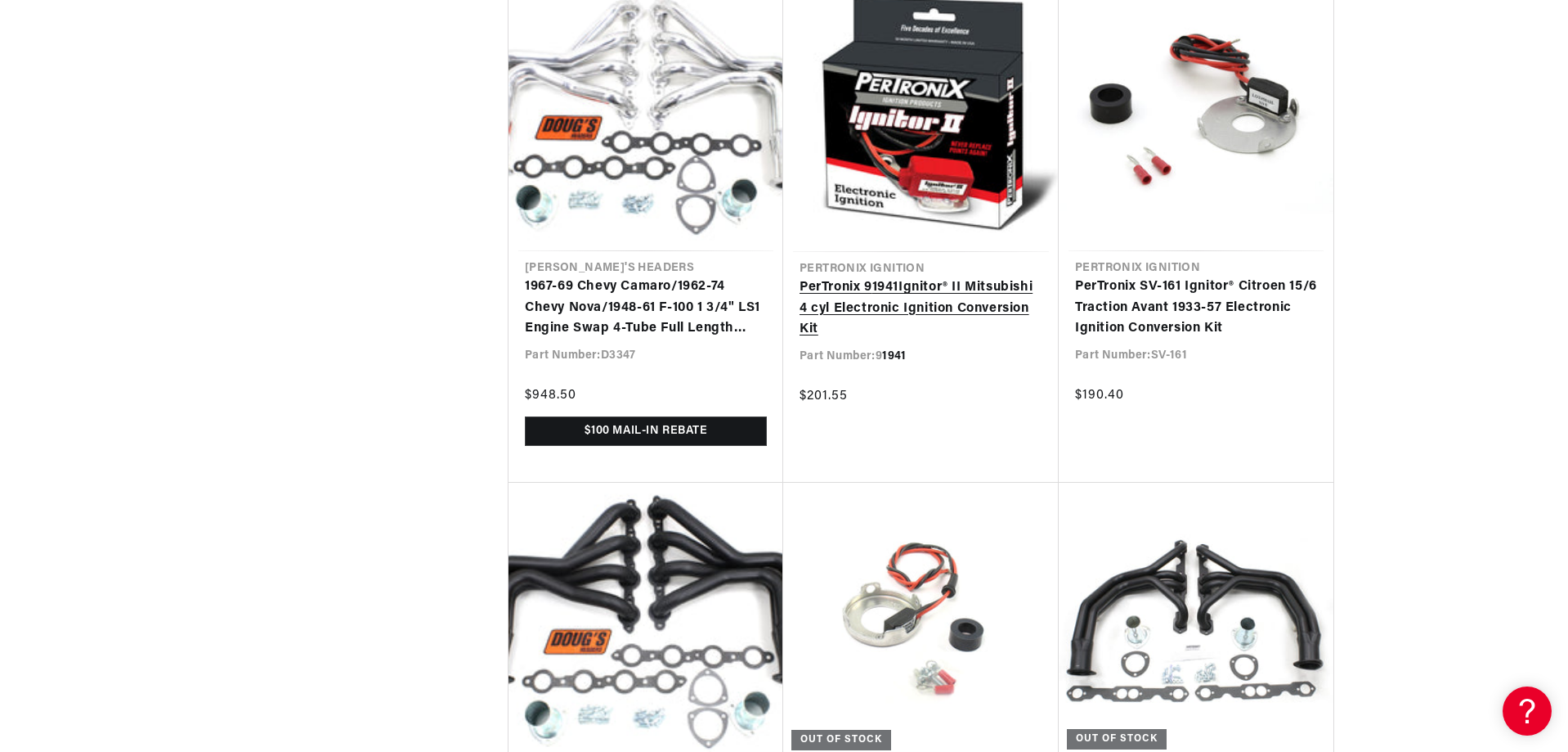
click at [946, 278] on link "PerTronix 9 1941 Ignitor® II Mitsubishi 4 cyl Electronic Ignition Conversion Kit" at bounding box center [921, 309] width 243 height 63
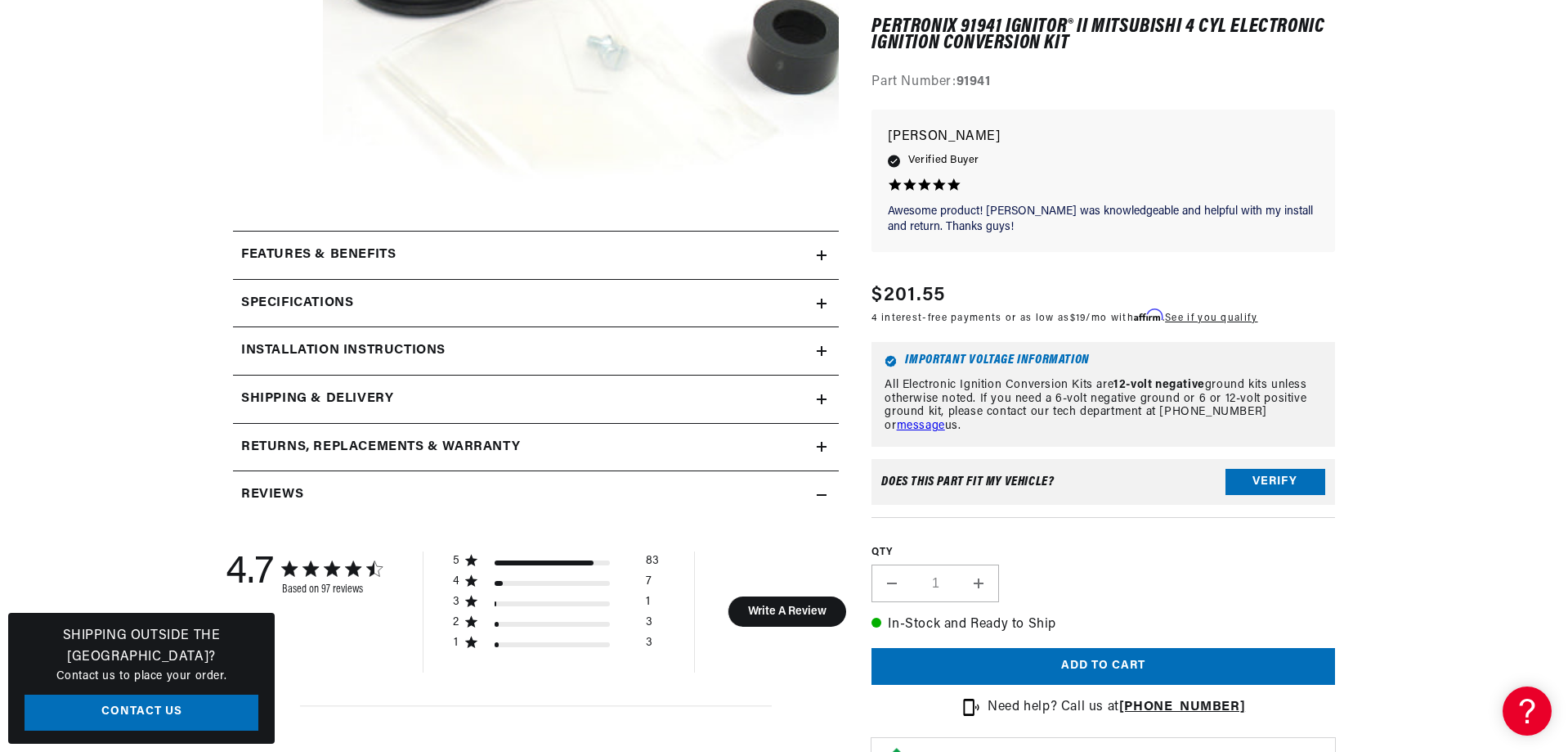
scroll to position [737, 0]
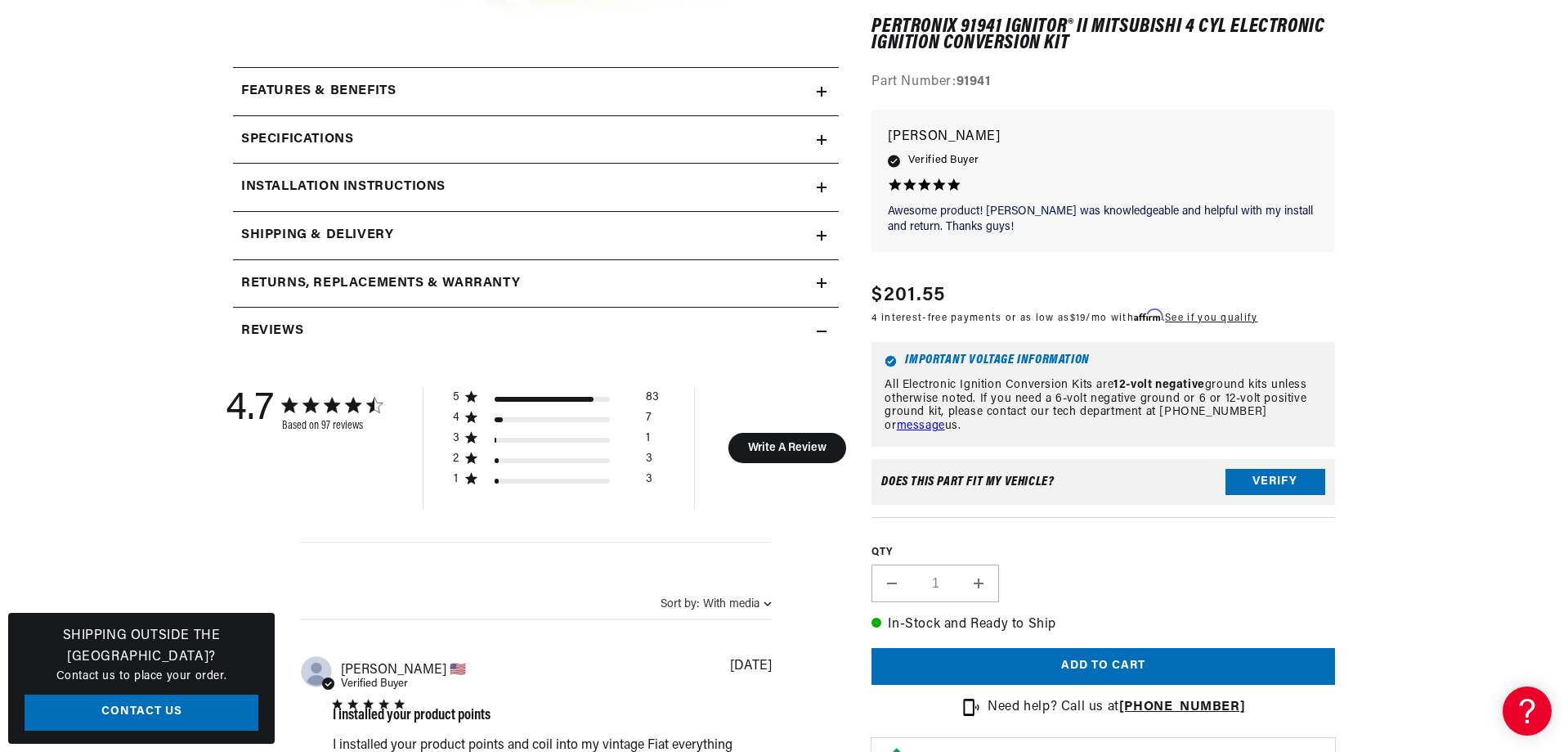
click at [821, 186] on icon at bounding box center [821, 186] width 9 height 9
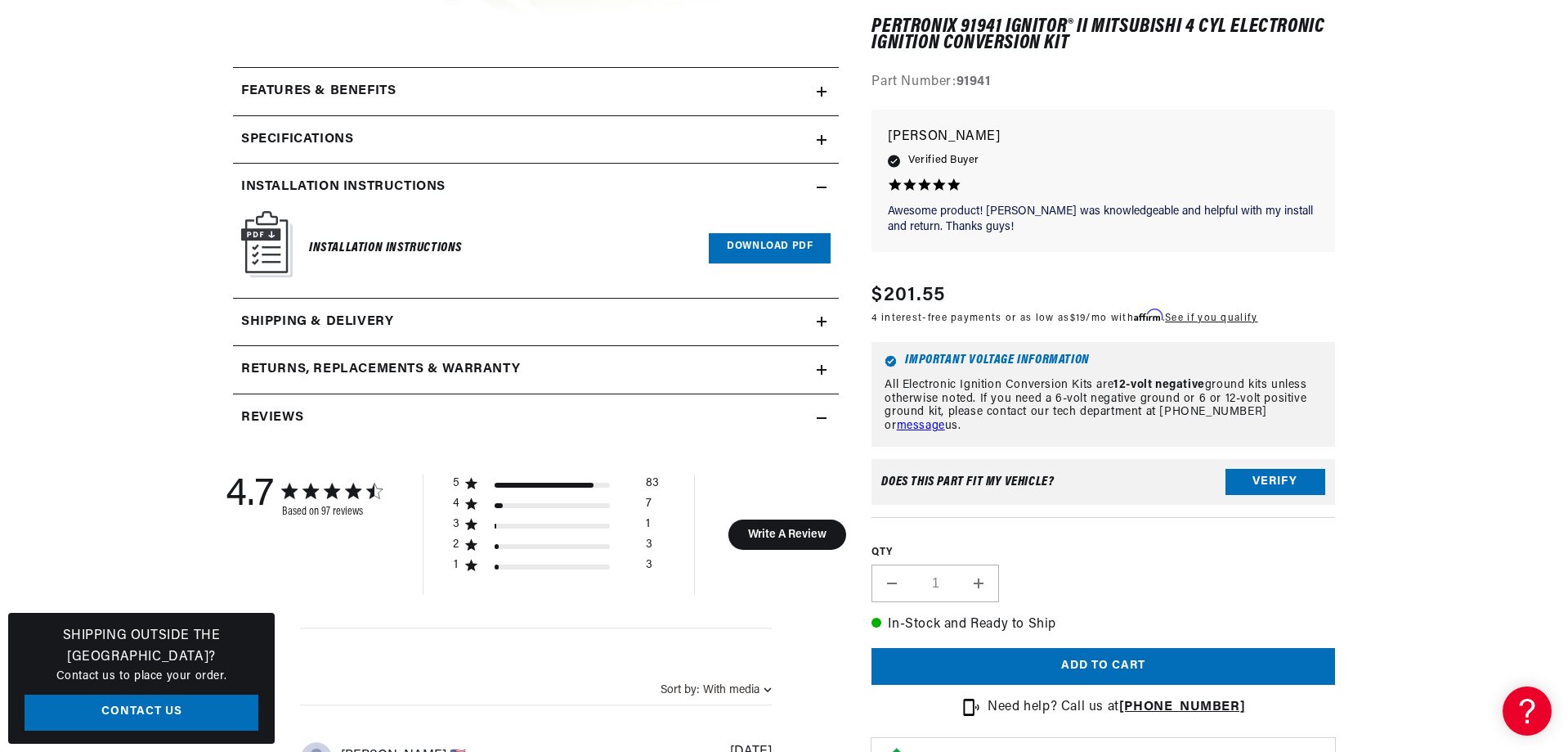
scroll to position [0, 2042]
click at [259, 254] on img at bounding box center [267, 244] width 52 height 66
click at [766, 248] on link "Download PDF" at bounding box center [770, 248] width 122 height 30
